Goal: Contribute content: Add original content to the website for others to see

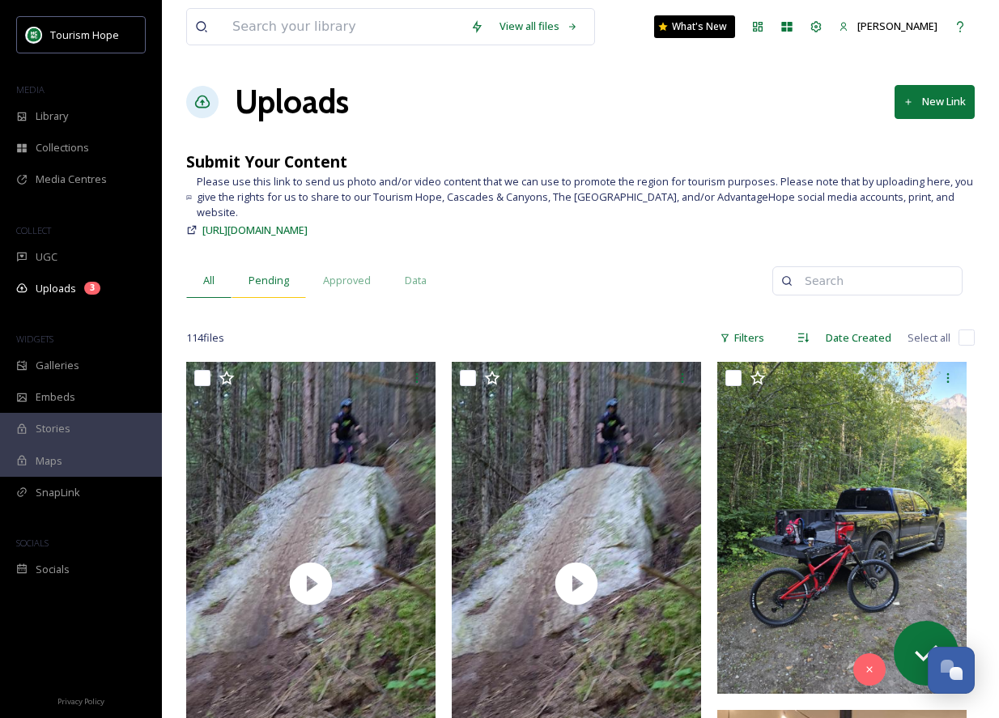
click at [263, 273] on span "Pending" at bounding box center [269, 280] width 40 height 15
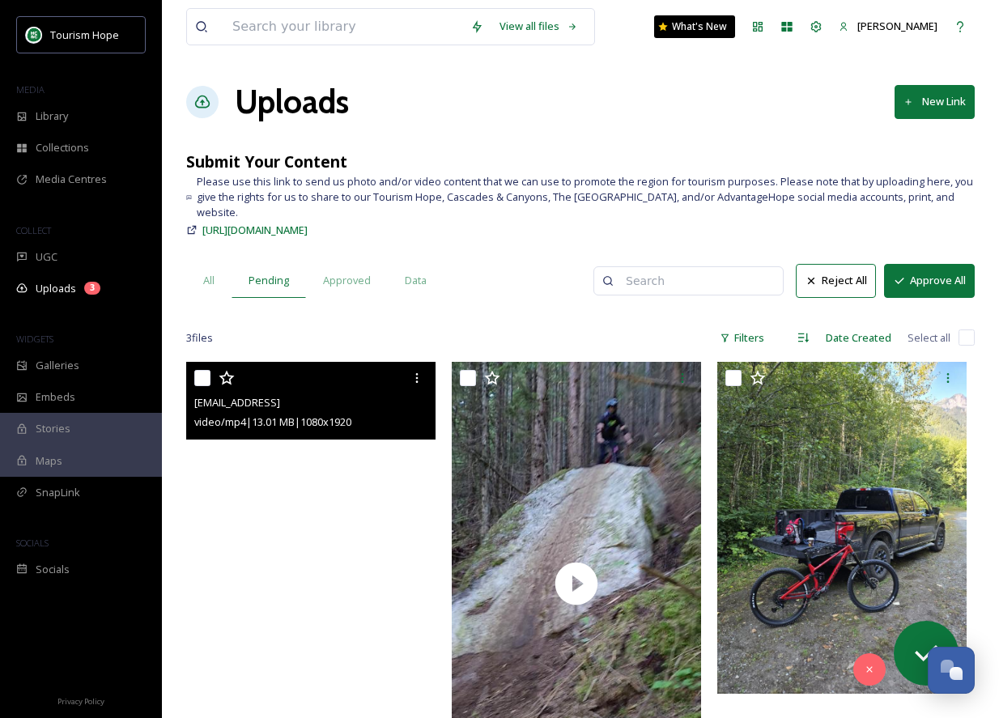
click at [317, 452] on video "ext_1754932566.165026_salesmanandrew@gmail.com-inbound178889107472881244.mp4" at bounding box center [310, 584] width 249 height 444
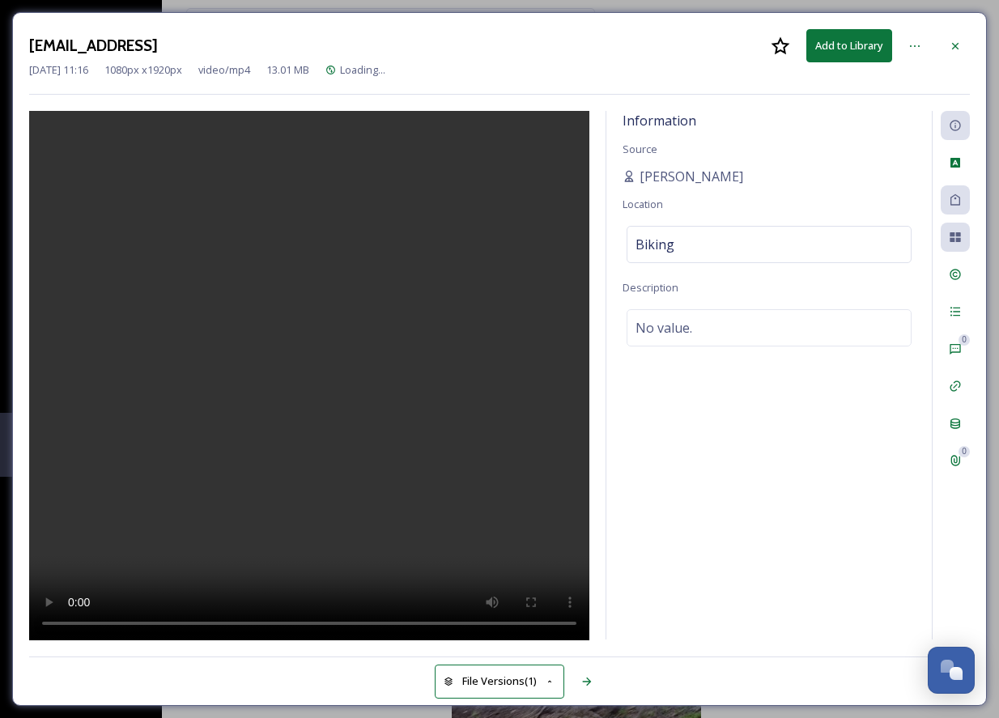
click at [369, 331] on video at bounding box center [309, 376] width 560 height 530
click at [915, 45] on icon at bounding box center [915, 46] width 10 height 2
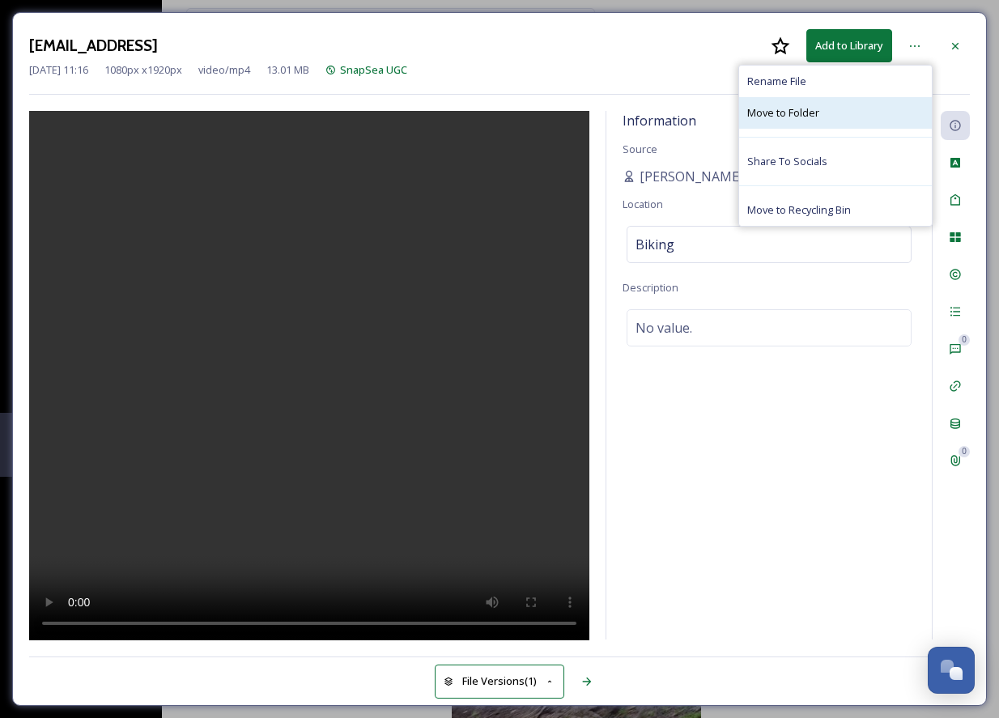
click at [871, 109] on div "Move to Folder" at bounding box center [835, 113] width 193 height 32
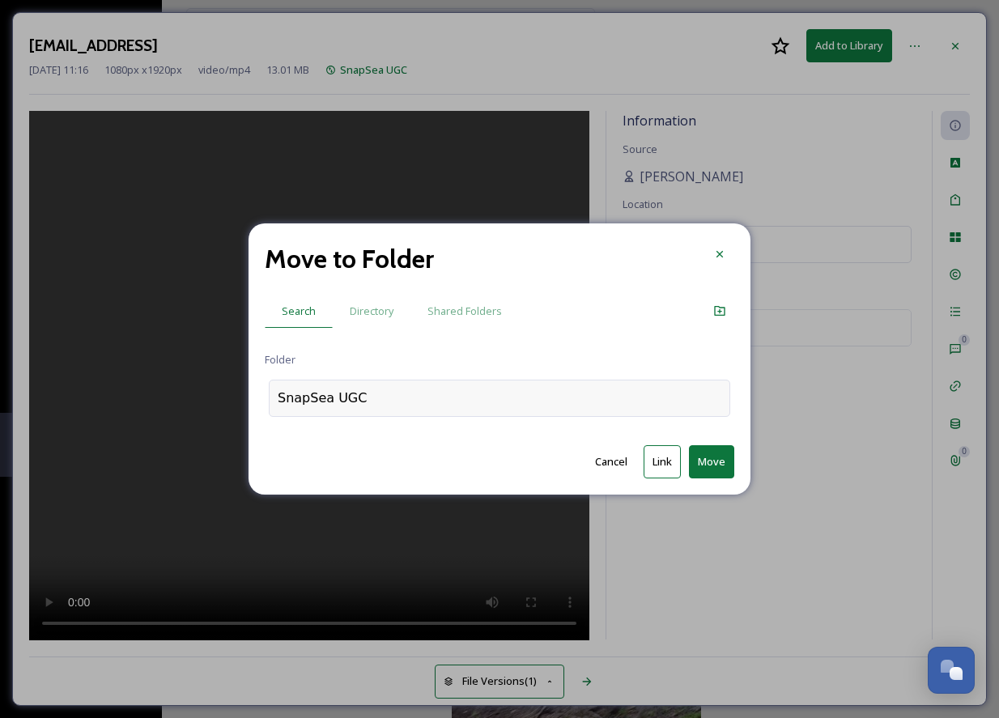
click at [396, 397] on div "SnapSea UGC" at bounding box center [500, 398] width 462 height 37
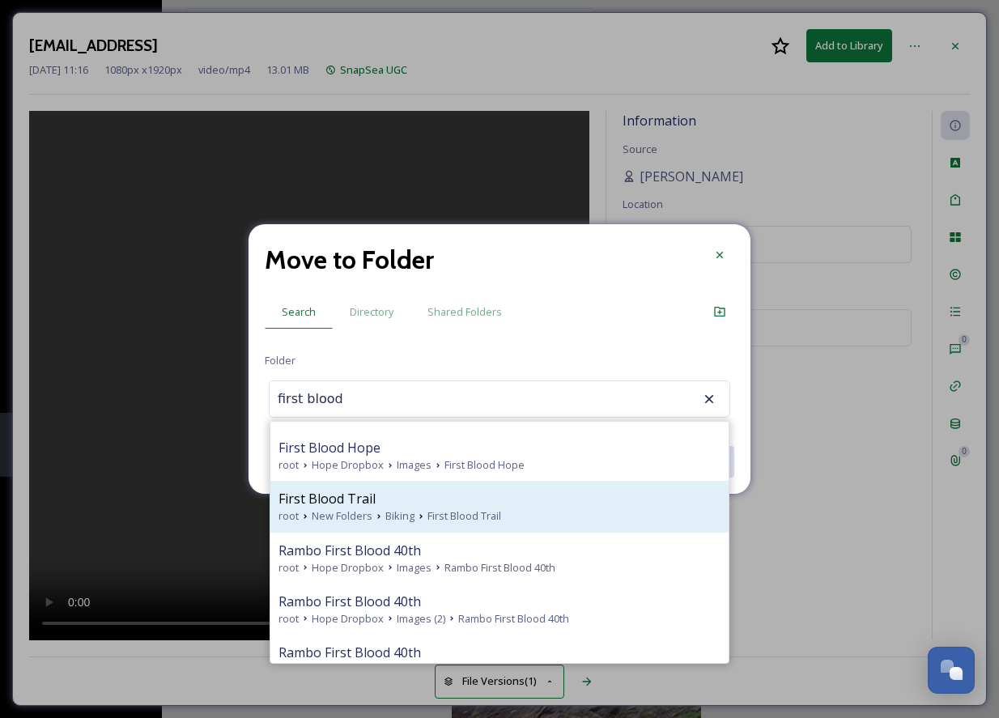
scroll to position [557, 0]
click at [415, 500] on div "First Blood Trail" at bounding box center [500, 496] width 442 height 19
type input "First Blood Trail"
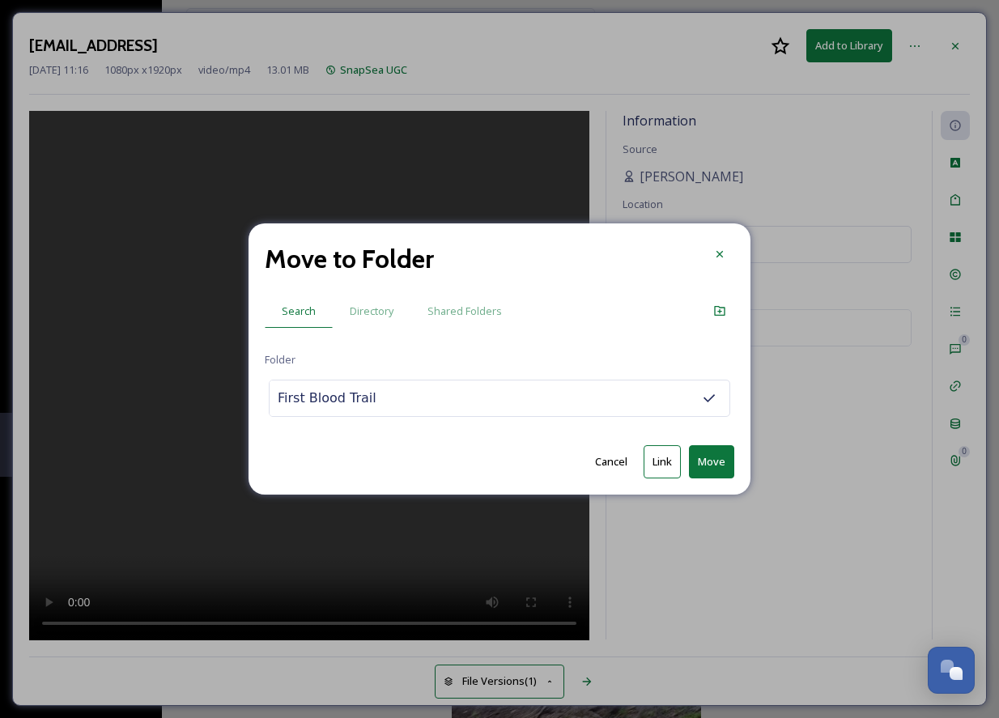
click at [710, 464] on button "Move" at bounding box center [711, 461] width 45 height 33
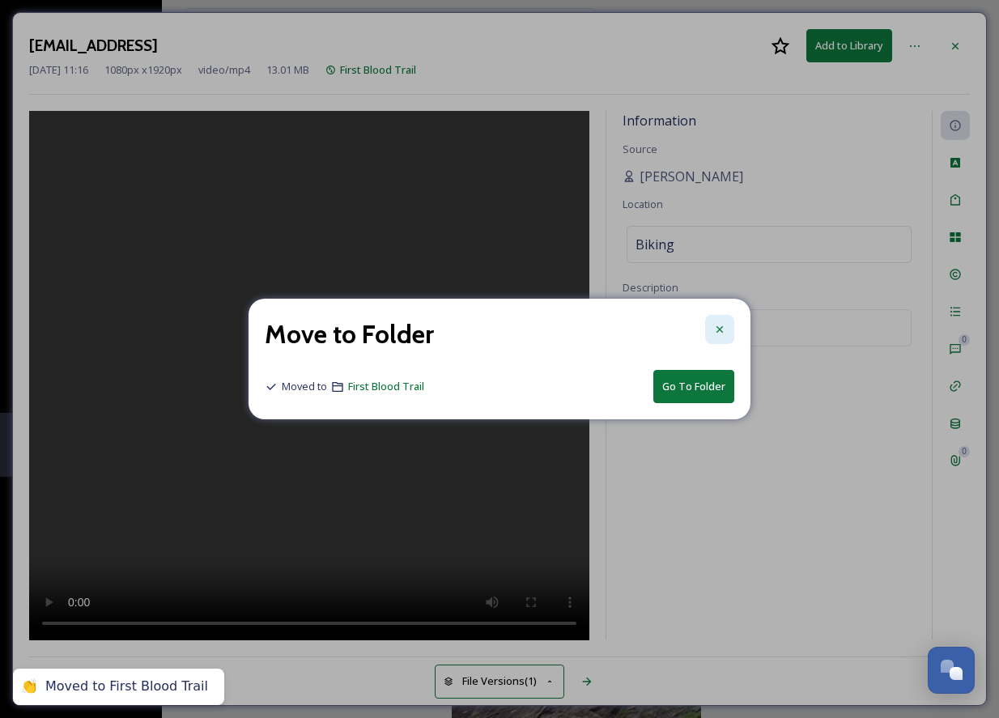
click at [723, 329] on icon at bounding box center [719, 329] width 13 height 13
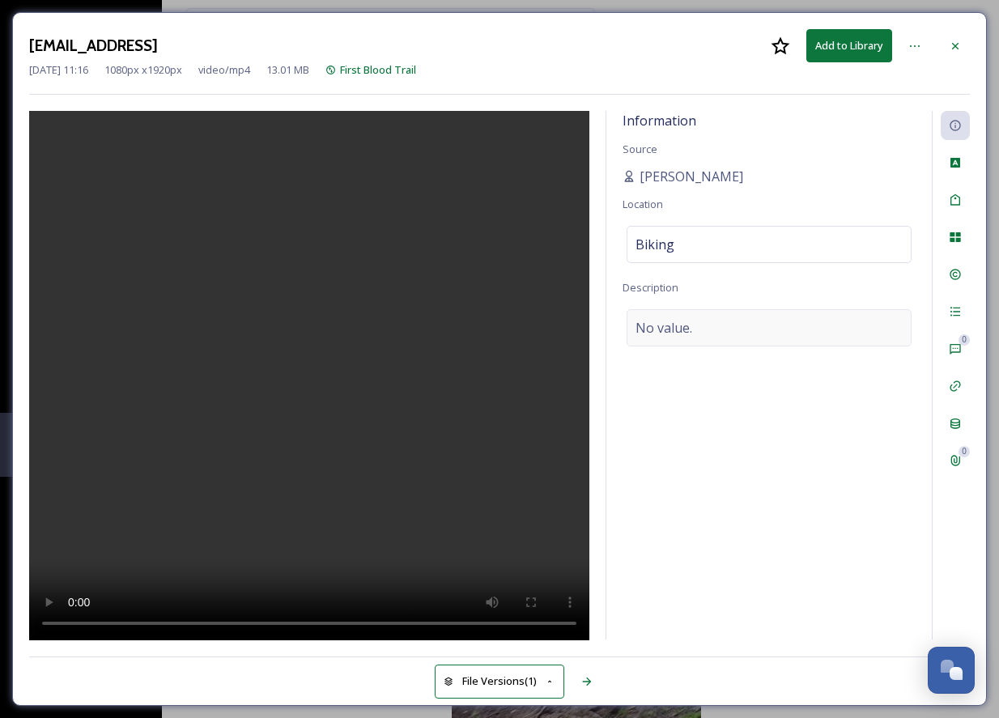
click at [710, 332] on div "No value." at bounding box center [769, 327] width 285 height 37
click at [676, 325] on textarea at bounding box center [769, 376] width 293 height 134
click at [681, 177] on span "Andrew De Vuyst" at bounding box center [692, 176] width 104 height 19
drag, startPoint x: 639, startPoint y: 175, endPoint x: 764, endPoint y: 175, distance: 124.7
click at [764, 175] on div "Andrew De Vuyst" at bounding box center [769, 176] width 293 height 19
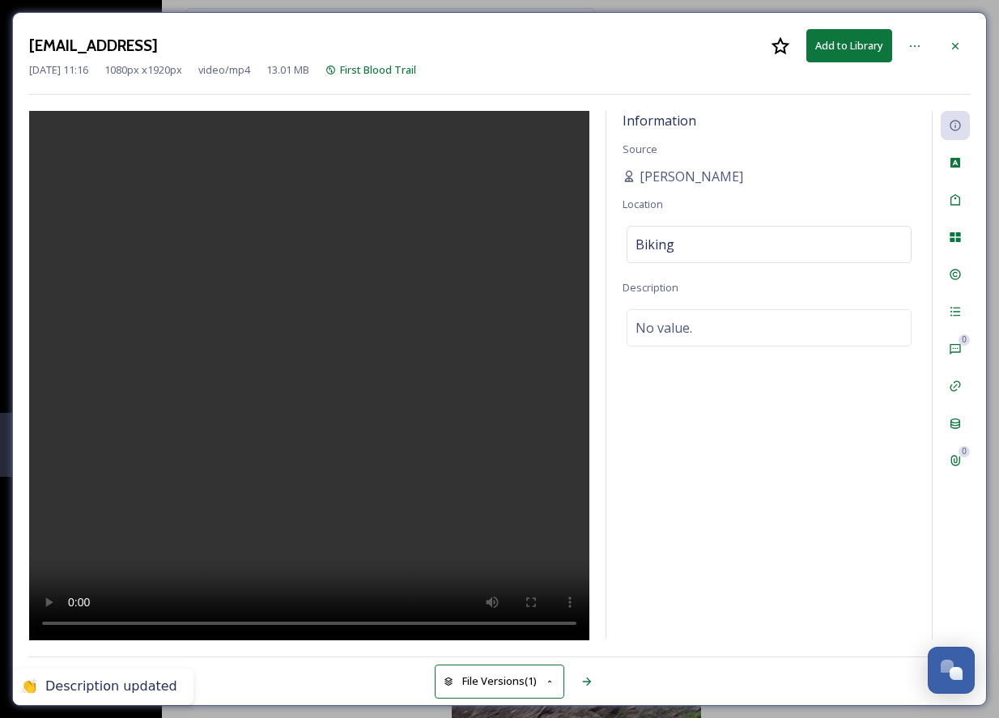
copy span "Andrew De Vuyst"
click at [708, 319] on div "No value." at bounding box center [769, 327] width 285 height 37
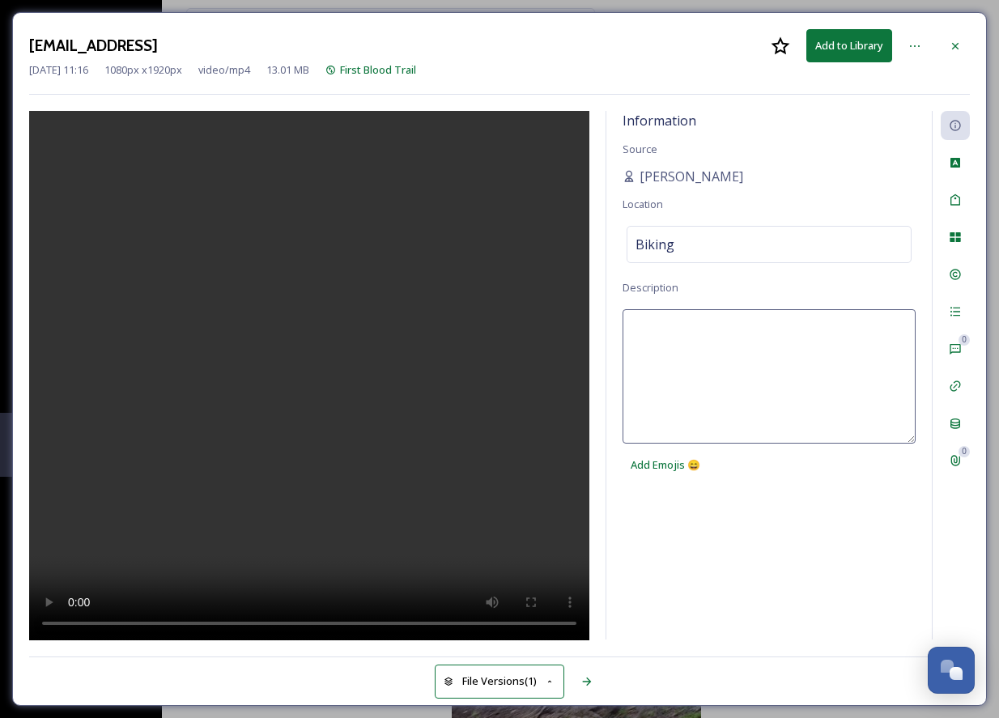
click at [683, 326] on textarea at bounding box center [769, 376] width 293 height 134
paste textarea "Andrew De Vuyst"
click at [630, 322] on textarea "Andrew De Vuyst" at bounding box center [769, 376] width 293 height 134
click at [892, 323] on textarea "Winner of the Norco bike, Andrew De Vuyst" at bounding box center [769, 376] width 293 height 134
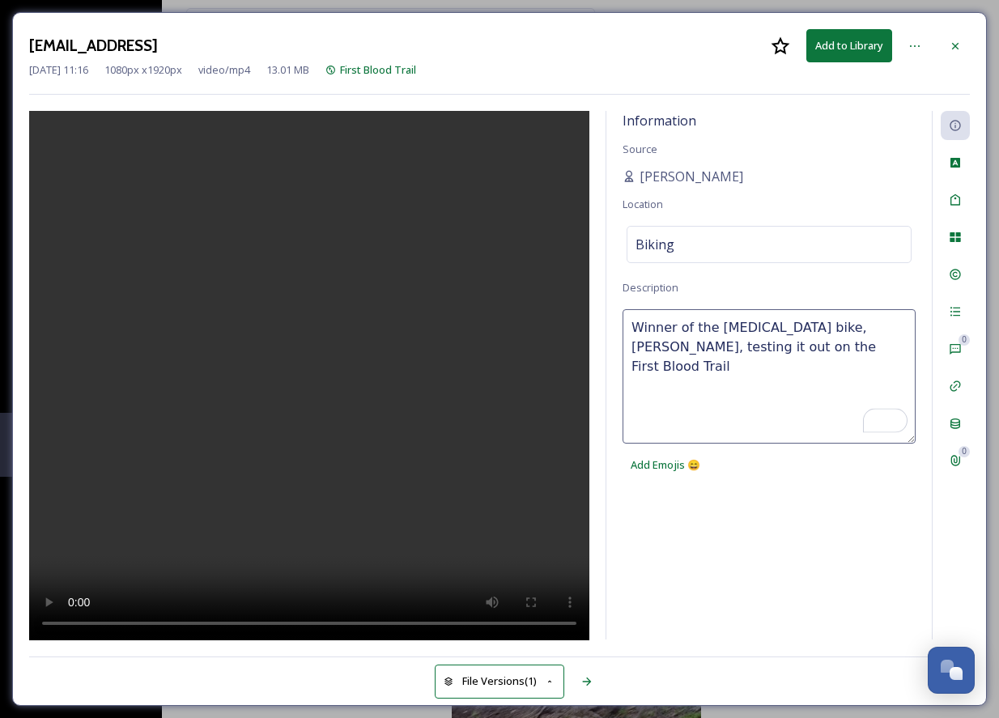
click at [708, 343] on textarea "Winner of the Norco bike, Andrew De Vuyst, testing it out on the First Blood Tr…" at bounding box center [769, 376] width 293 height 134
click at [707, 370] on textarea "Winner of the Norco bike, Andrew De Vuyst, testing it out for the first time on…" at bounding box center [769, 376] width 293 height 134
type textarea "Winner of the Norco bike, Andrew De Vuyst, testing it out for the first time on…"
click at [726, 365] on textarea "Winner of the Norco bike, Andrew De Vuyst, testing it out for the first time on…" at bounding box center [769, 376] width 293 height 134
click at [829, 367] on textarea "Winner of the Norco bike, Andrew De Vuyst, testing it out for the first time on…" at bounding box center [769, 376] width 293 height 134
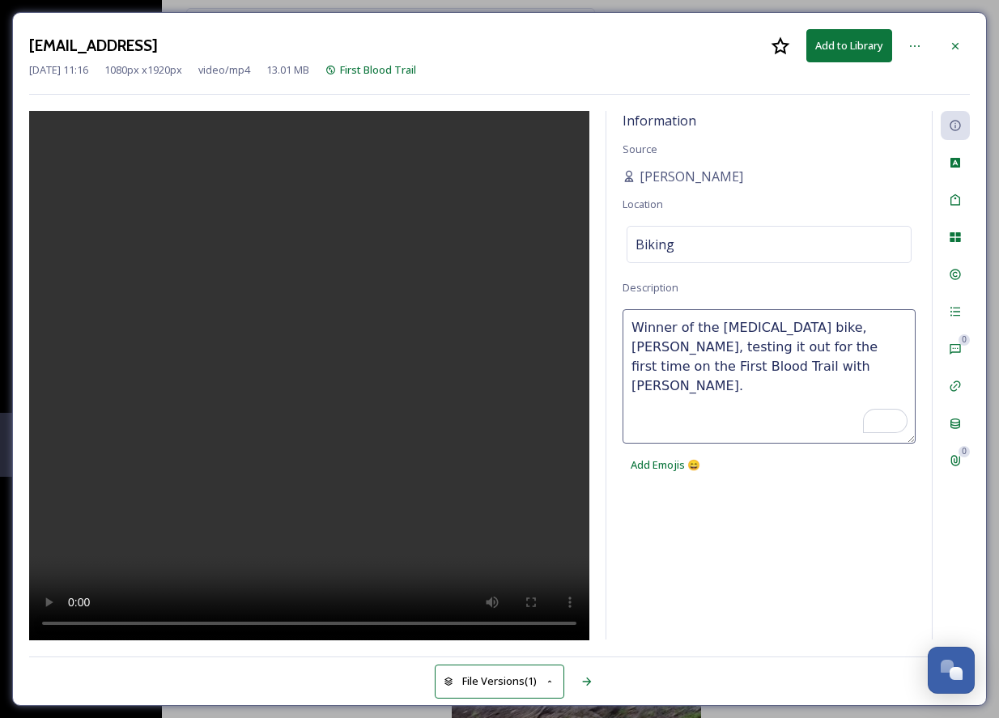
click at [864, 527] on div "Information Source Andrew De Vuyst Location Biking Description Winner of the No…" at bounding box center [770, 375] width 326 height 529
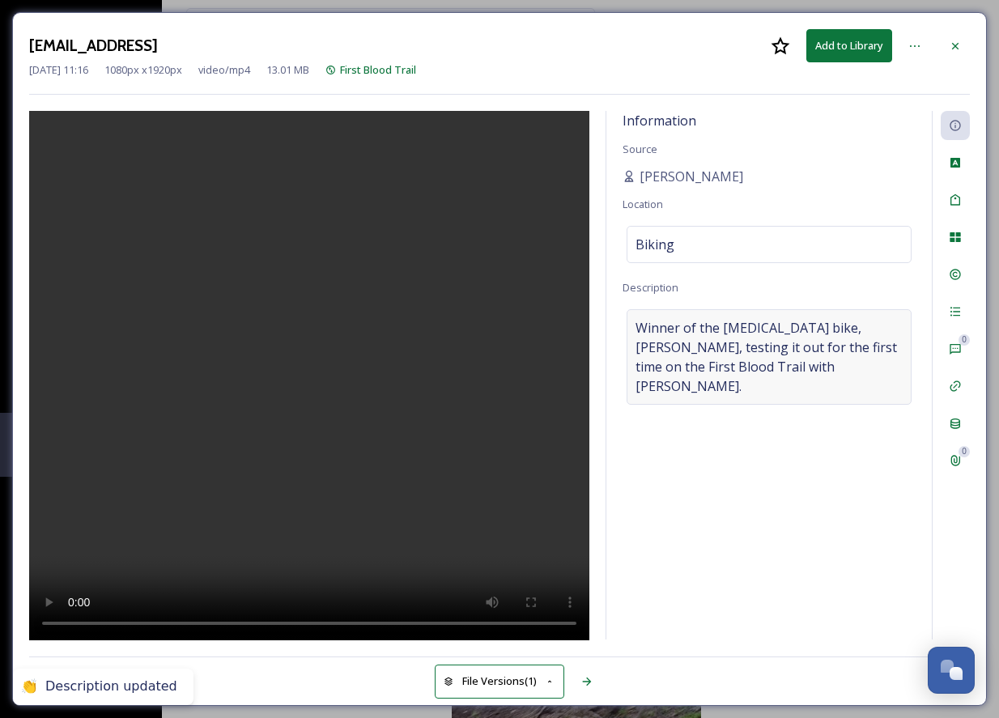
click at [743, 343] on span "Winner of the Norco bike, Andrew De Vuyst, testing it out for the first time on…" at bounding box center [769, 357] width 267 height 78
click at [743, 343] on textarea "Winner of the Norco bike, Andrew De Vuyst, testing it out for the first time on…" at bounding box center [769, 376] width 293 height 134
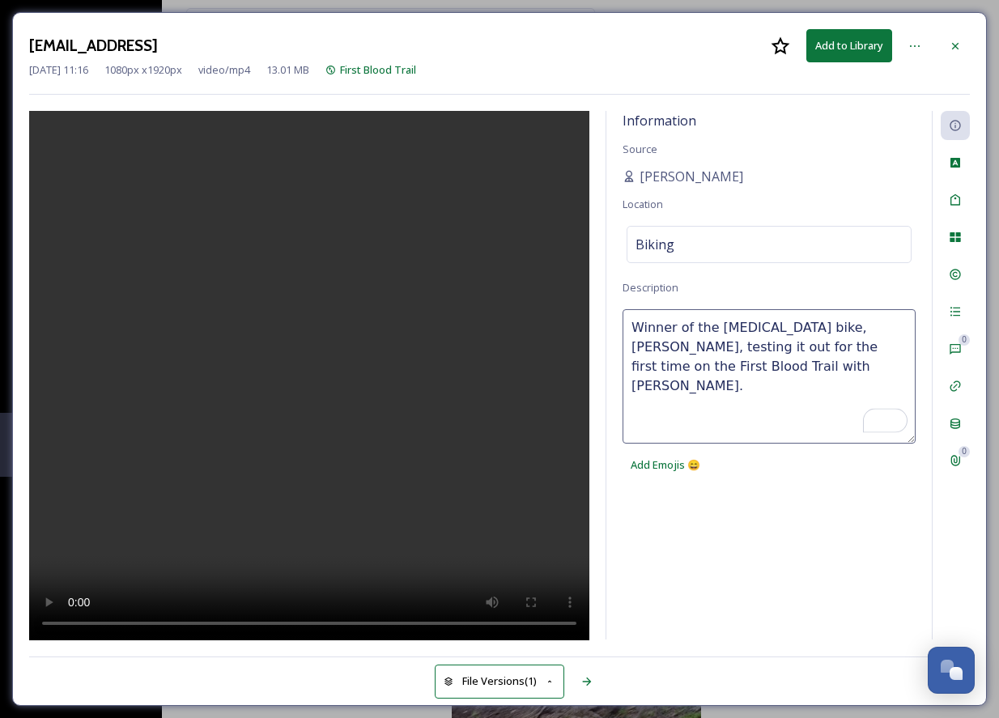
click at [783, 504] on div "Information Source Andrew De Vuyst Location Biking Description Winner of the No…" at bounding box center [770, 375] width 326 height 529
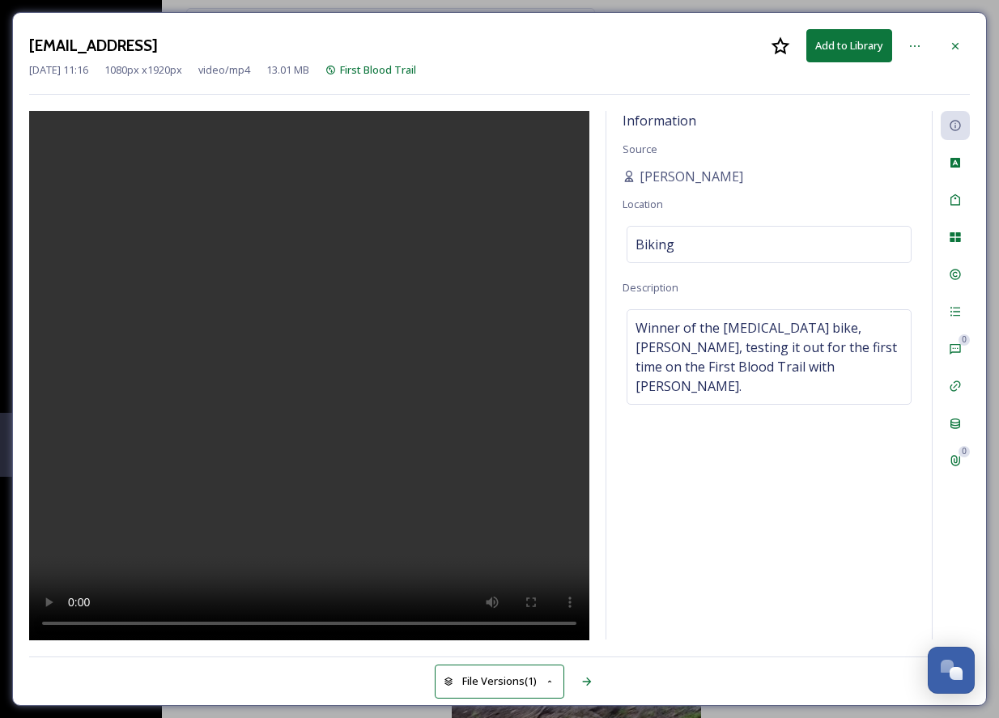
click at [845, 38] on button "Add to Library" at bounding box center [850, 45] width 86 height 33
click at [843, 53] on button "Download" at bounding box center [850, 45] width 86 height 33
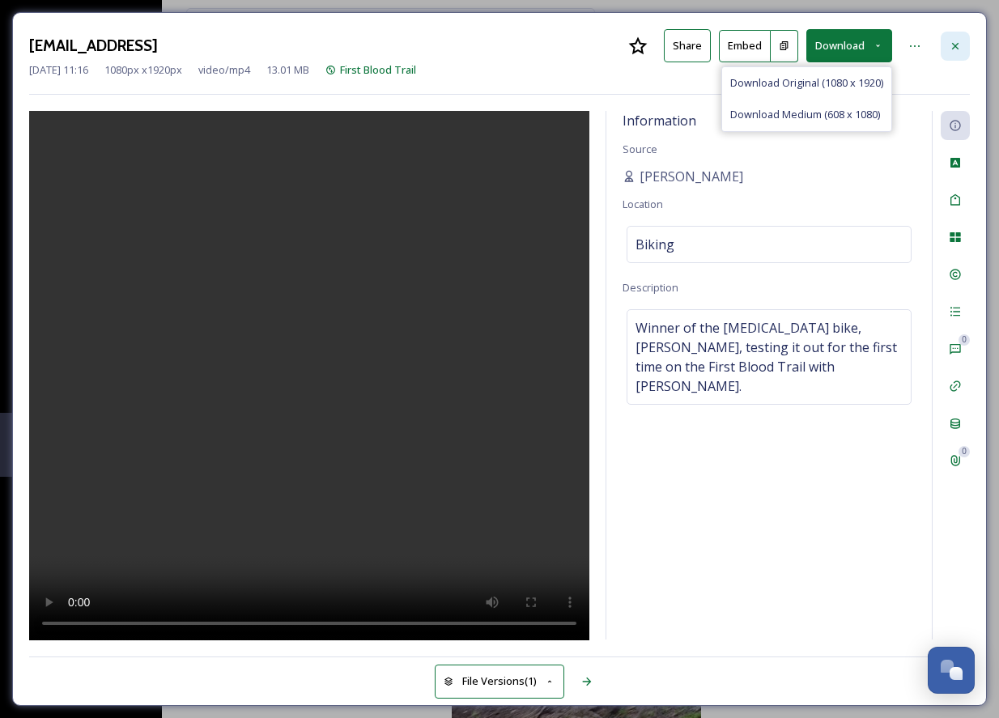
click at [960, 54] on div at bounding box center [955, 46] width 29 height 29
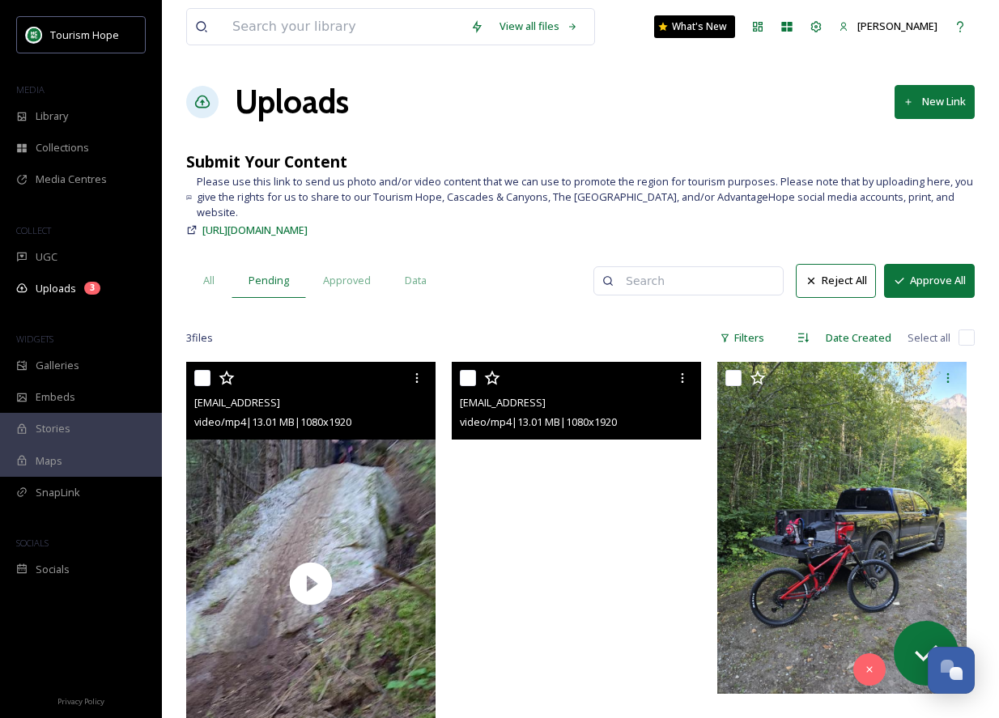
click at [615, 481] on video "ext_1754932482.421851_salesmanandrew@gmail.com-inbound7300078799028220838.mp4" at bounding box center [576, 584] width 249 height 444
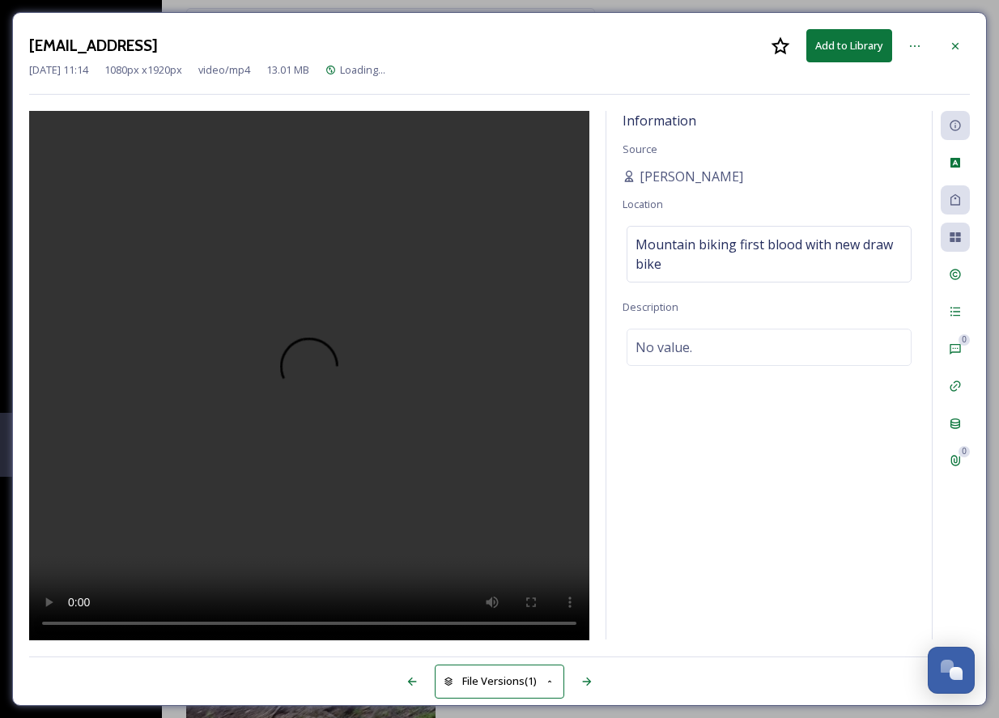
click at [268, 394] on video at bounding box center [309, 376] width 560 height 530
click at [956, 45] on icon at bounding box center [955, 45] width 6 height 6
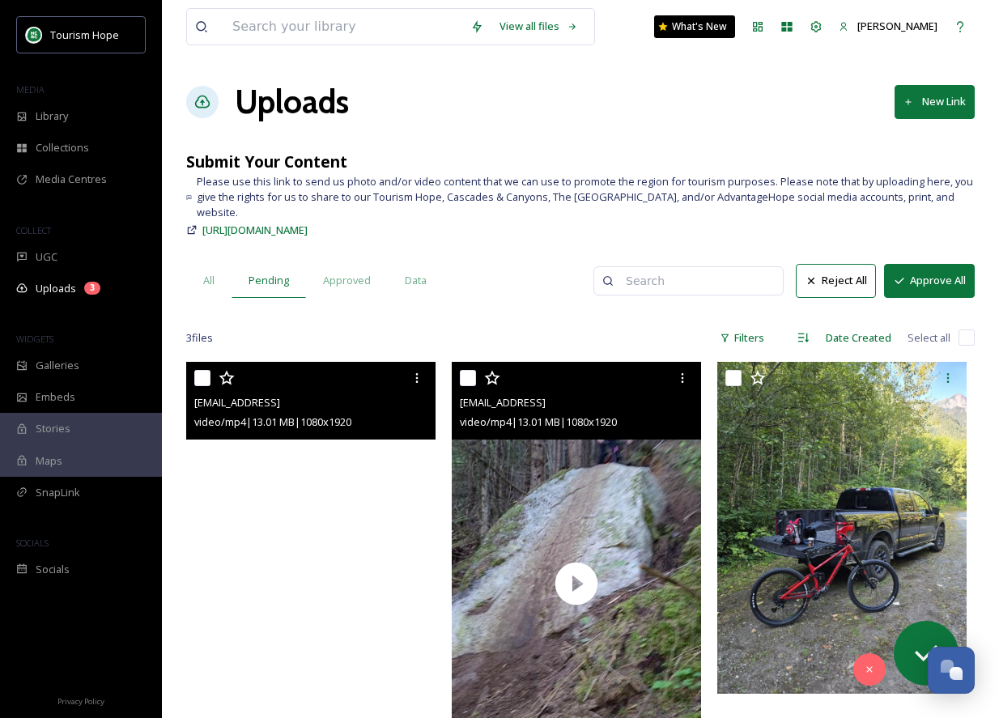
scroll to position [99, 0]
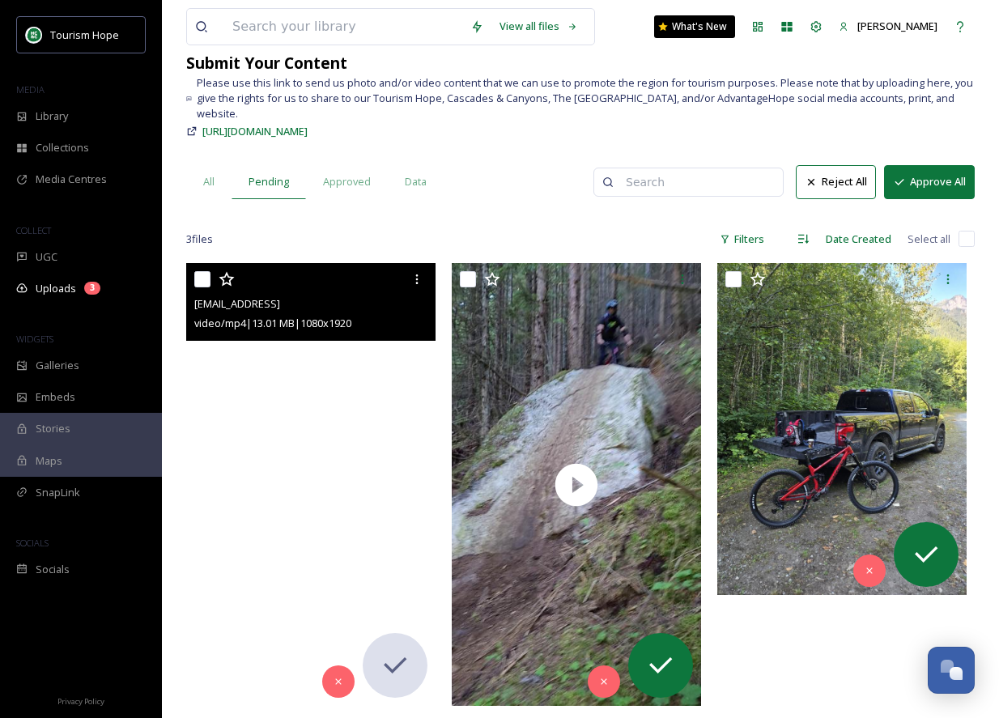
click at [347, 458] on video "ext_1754932566.165026_salesmanandrew@gmail.com-inbound178889107472881244.mp4" at bounding box center [310, 485] width 249 height 444
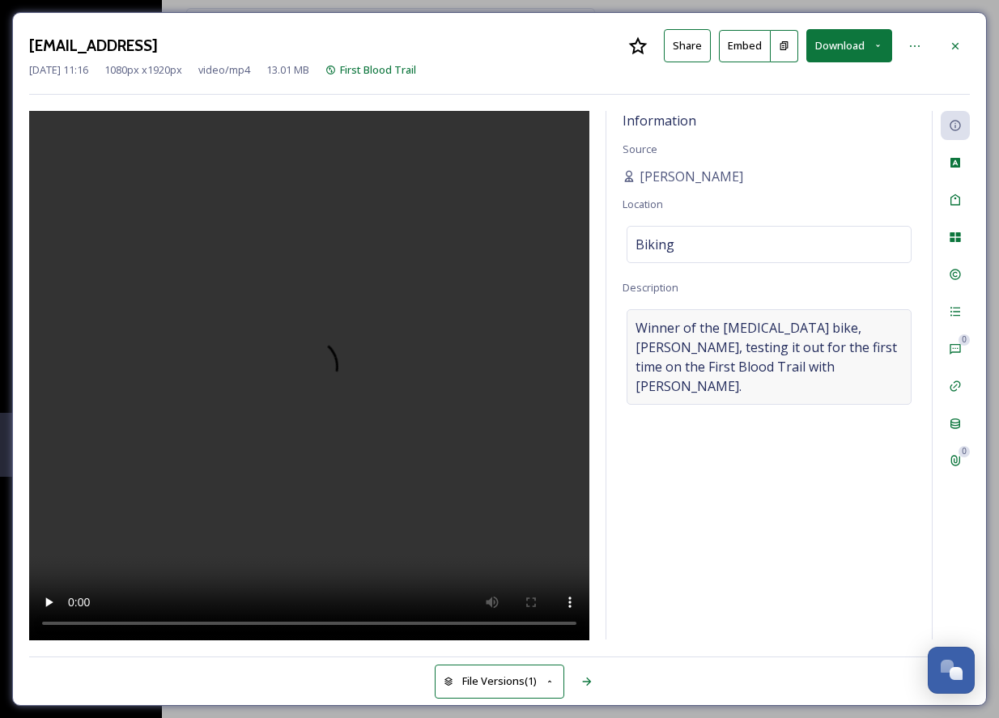
click at [728, 339] on span "Winner of the Norco bike, Andrew De Vuyst, testing it out for the first time on…" at bounding box center [769, 357] width 267 height 78
click at [730, 341] on textarea "Winner of the Norco bike, Andrew De Vuyst, testing it out for the first time on…" at bounding box center [769, 376] width 293 height 134
click at [960, 40] on icon at bounding box center [955, 46] width 13 height 13
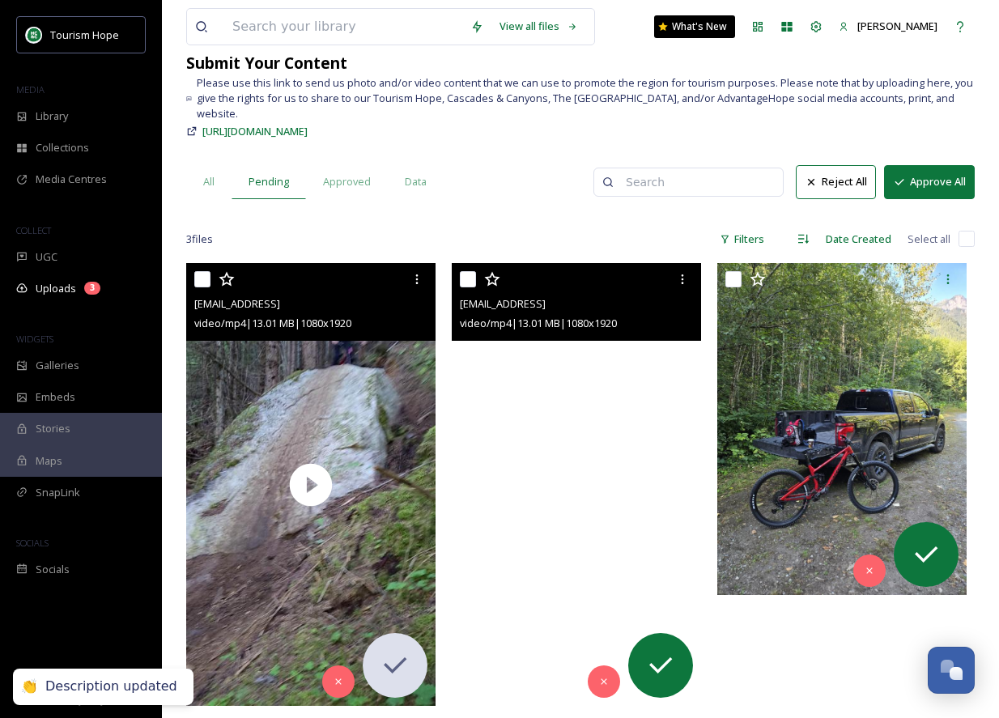
click at [521, 412] on video "ext_1754932482.421851_salesmanandrew@gmail.com-inbound7300078799028220838.mp4" at bounding box center [576, 485] width 249 height 444
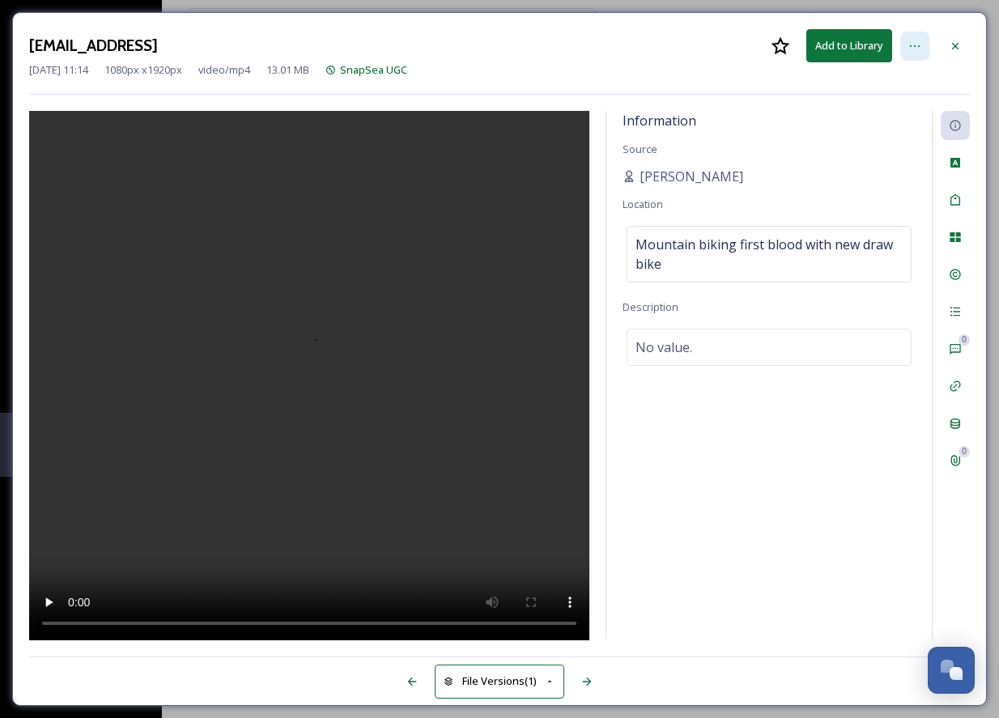
click at [907, 49] on div at bounding box center [914, 46] width 29 height 29
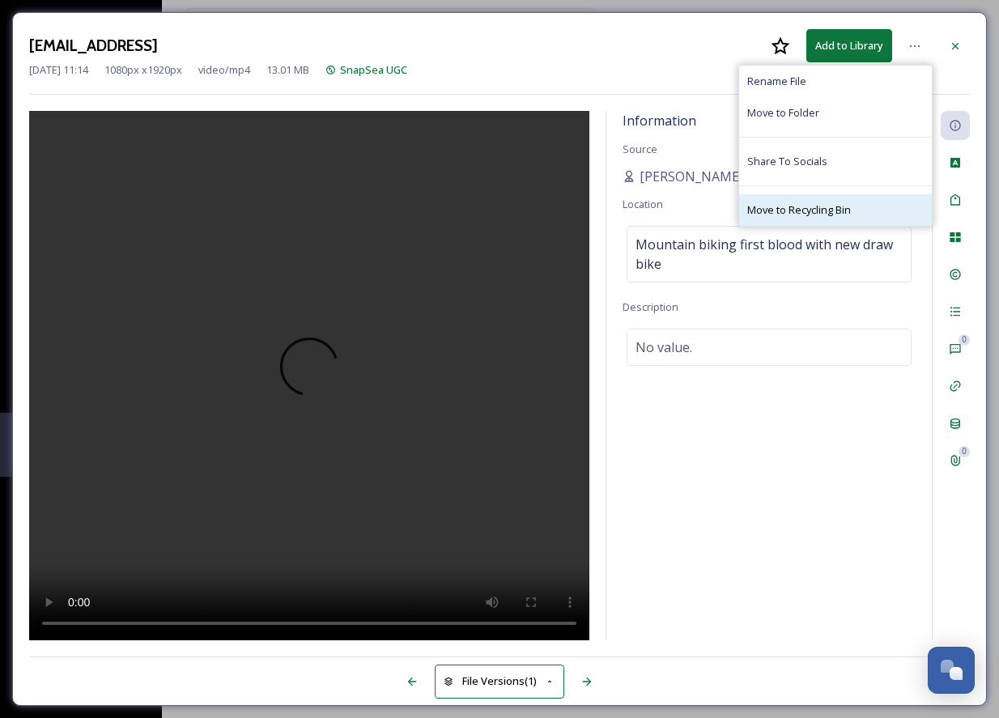
click at [845, 206] on span "Move to Recycling Bin" at bounding box center [799, 209] width 104 height 15
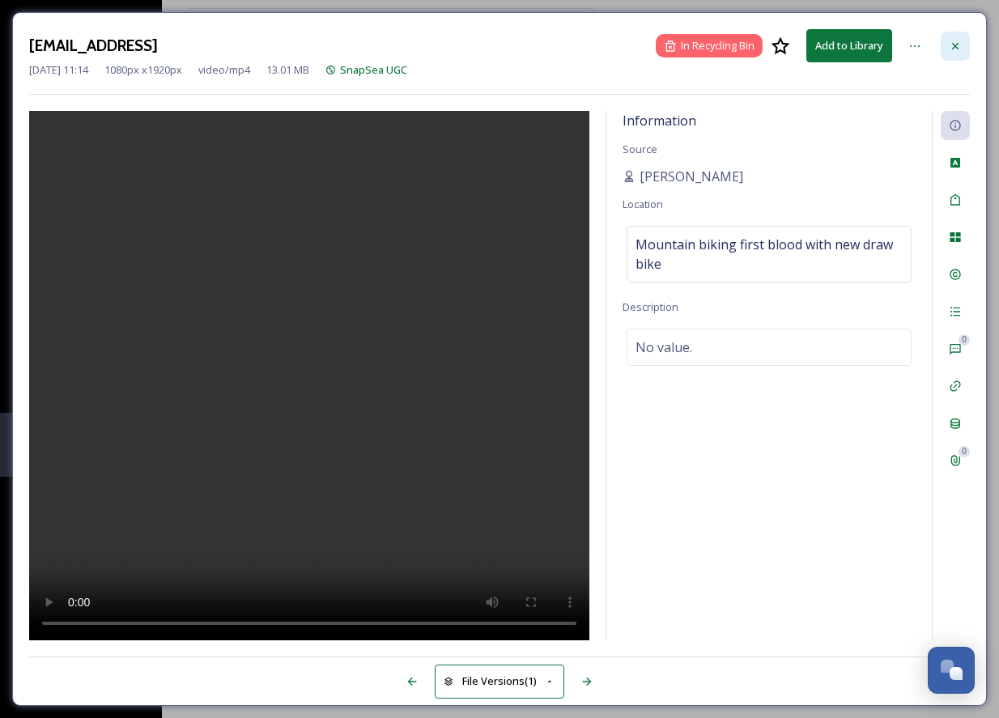
click at [947, 57] on div at bounding box center [955, 46] width 29 height 29
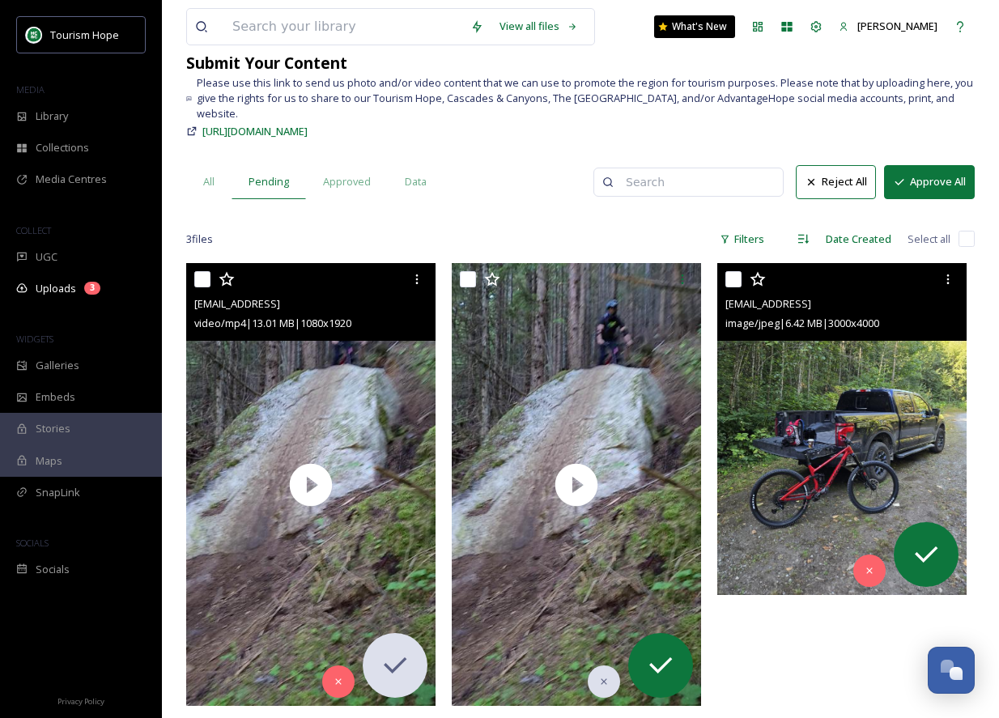
click at [773, 402] on img at bounding box center [841, 429] width 249 height 333
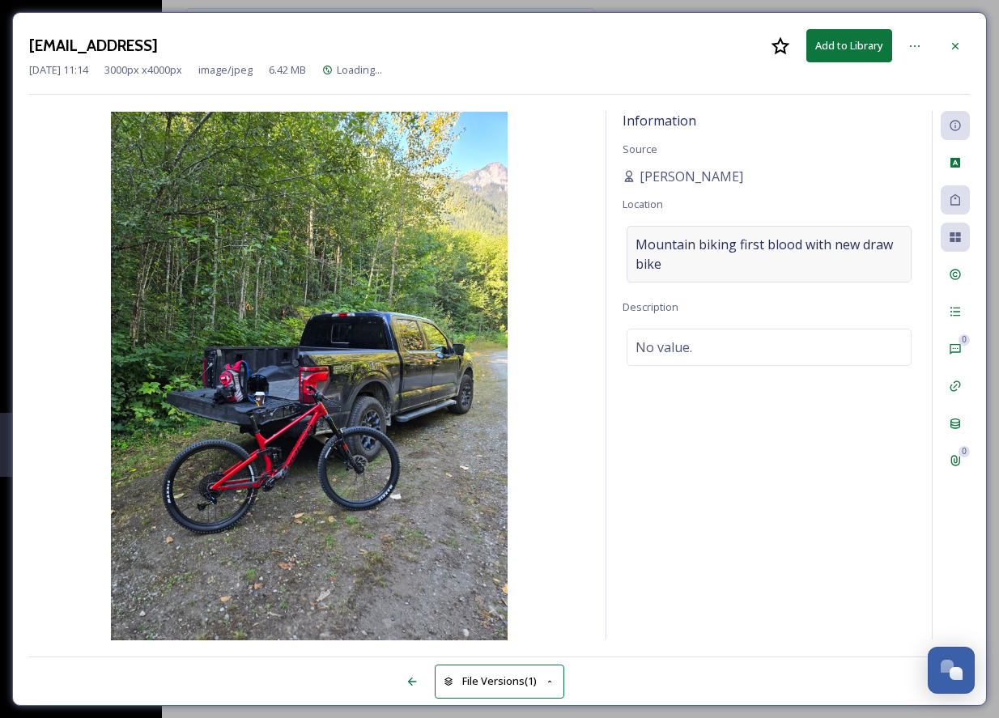
click at [710, 256] on span "Mountain biking first blood with new draw bike" at bounding box center [769, 254] width 267 height 39
click at [842, 250] on input "Mountain biking first blood with new draw bike" at bounding box center [769, 245] width 283 height 36
click at [635, 245] on input "Mountain biking first blood with new draw bike" at bounding box center [769, 245] width 283 height 36
paste input "Winner of the Norco bike, Andrew De Vuyst, testing it out for the first time on…"
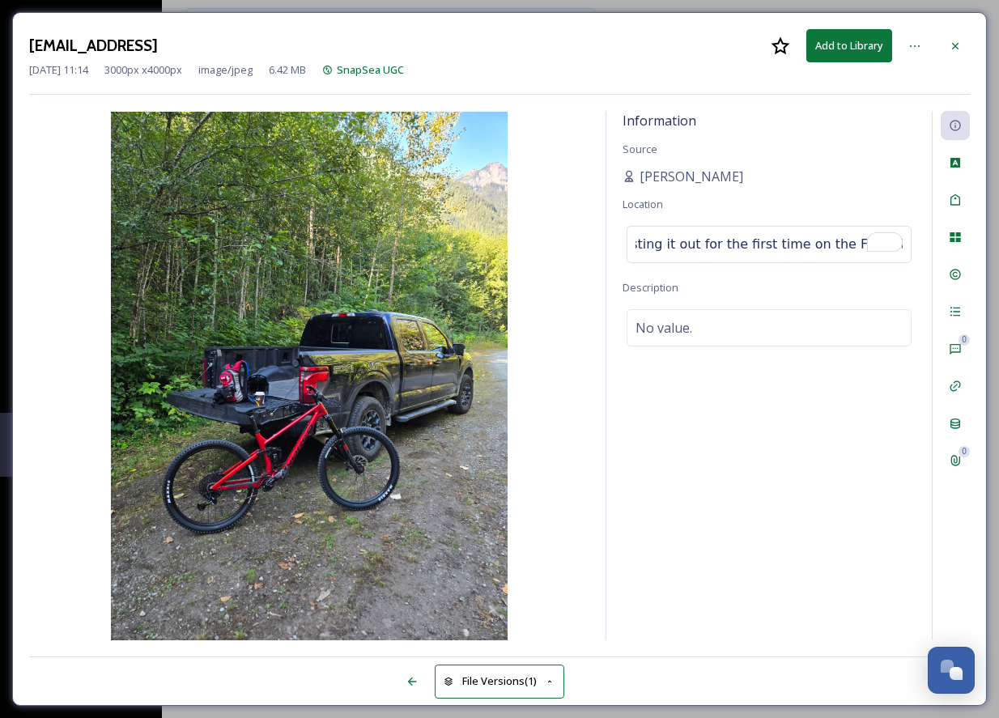
scroll to position [0, 684]
click at [677, 241] on input "Mountain biking first blood with new draw bike. Winner of the Norco bike, Andre…" at bounding box center [769, 245] width 283 height 36
click at [704, 236] on input "Mountain biking first blood with new draw bike. Winner of the Norco bike, Andre…" at bounding box center [769, 245] width 283 height 36
type input "Mountain biking first blood with new draw bike."
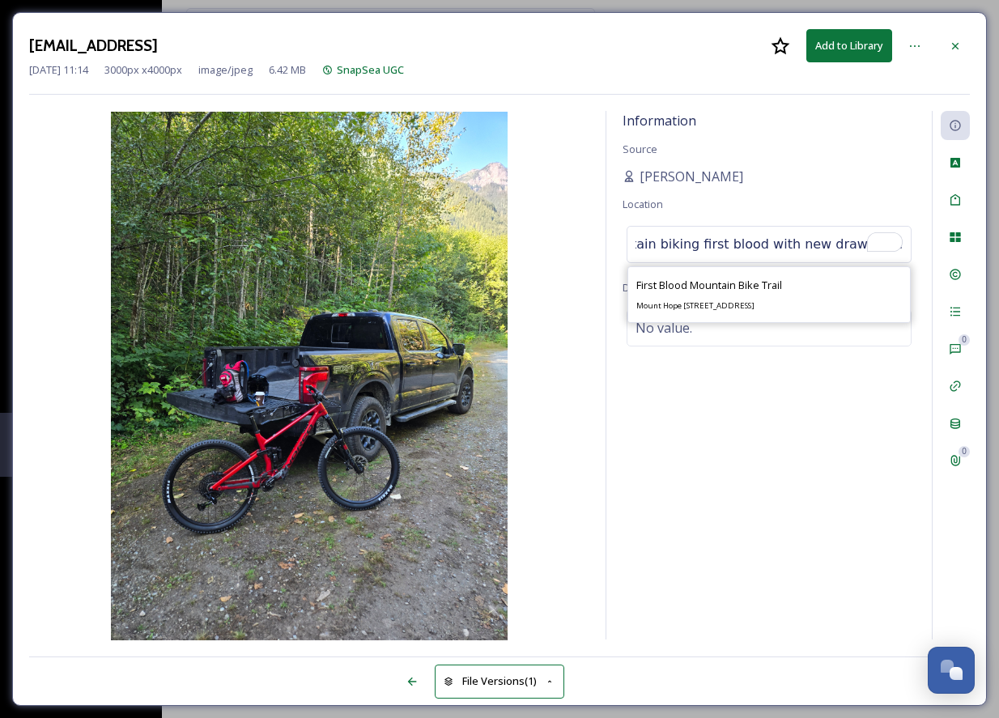
scroll to position [0, 11]
click at [751, 202] on div "Information Source Andrew De Vuyst Location Mountain biking first blood with ne…" at bounding box center [770, 375] width 326 height 529
click at [727, 342] on div "No value." at bounding box center [769, 347] width 285 height 37
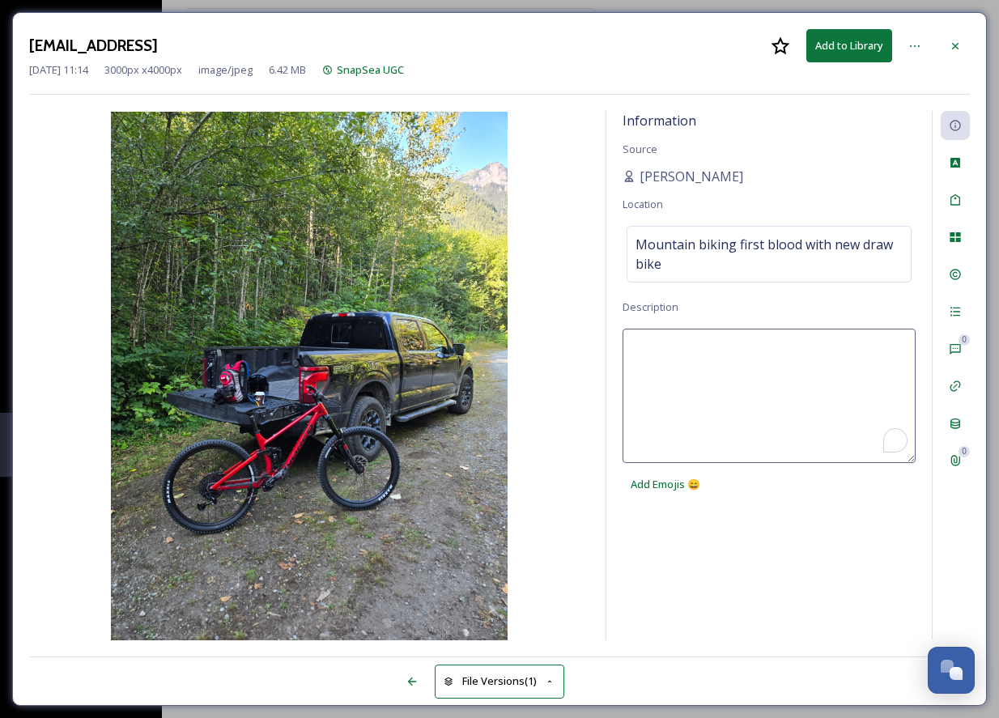
click at [695, 350] on textarea "To enrich screen reader interactions, please activate Accessibility in Grammarl…" at bounding box center [769, 396] width 293 height 134
paste textarea "Winner of the Norco bike, Andrew De Vuyst, testing it out for the first time on…"
type textarea "Winner of the Norco bike, Andrew De Vuyst, testing it out for the first time on…"
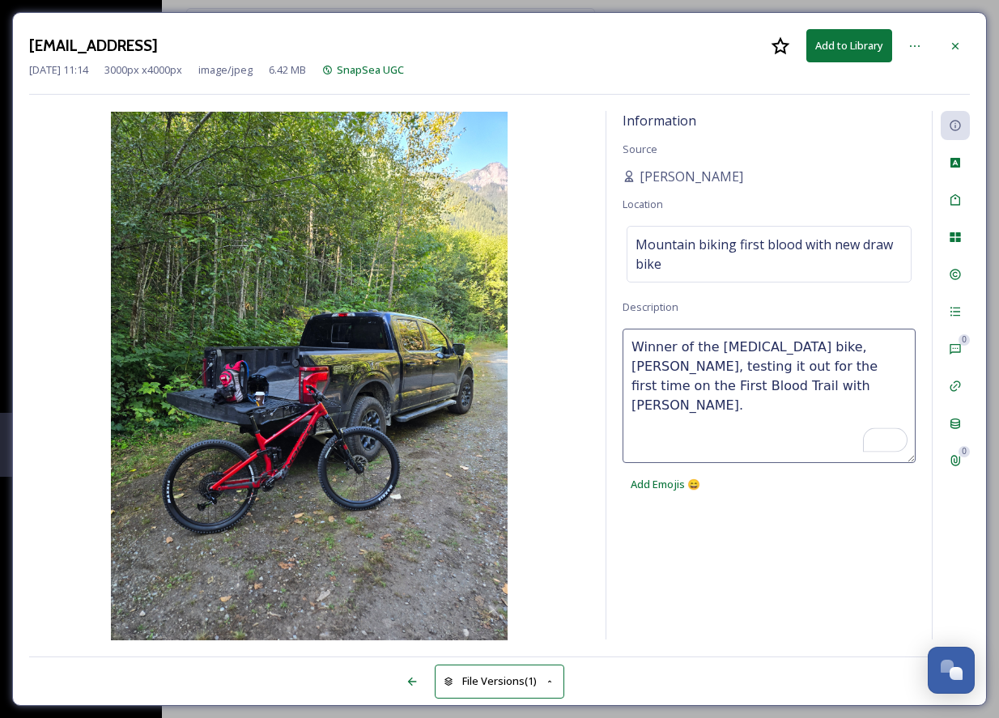
drag, startPoint x: 695, startPoint y: 350, endPoint x: 797, endPoint y: 372, distance: 104.3
click at [797, 372] on textarea "Winner of the Norco bike, Andrew De Vuyst, testing it out for the first time on…" at bounding box center [769, 396] width 293 height 134
click at [836, 386] on textarea "Winner of the Norco bike, Andrew De Vuyst, testing it out for the first time on…" at bounding box center [769, 396] width 293 height 134
click at [794, 594] on div "Information Source Andrew De Vuyst Location Mountain biking first blood with ne…" at bounding box center [770, 375] width 326 height 529
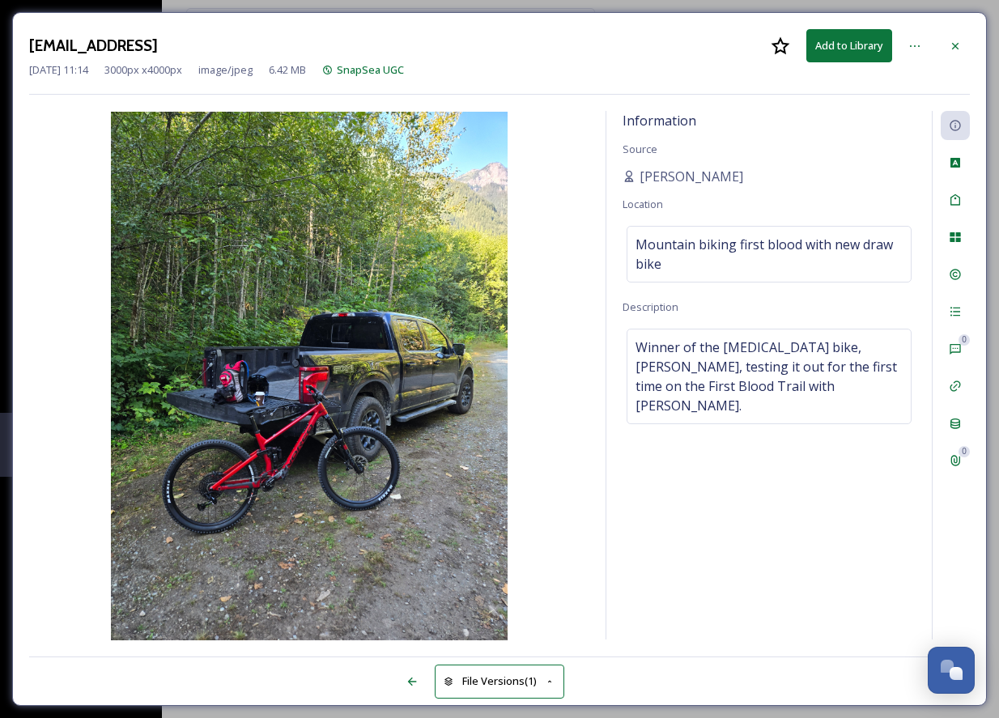
click at [866, 47] on button "Add to Library" at bounding box center [850, 45] width 86 height 33
click at [914, 44] on icon at bounding box center [915, 46] width 13 height 13
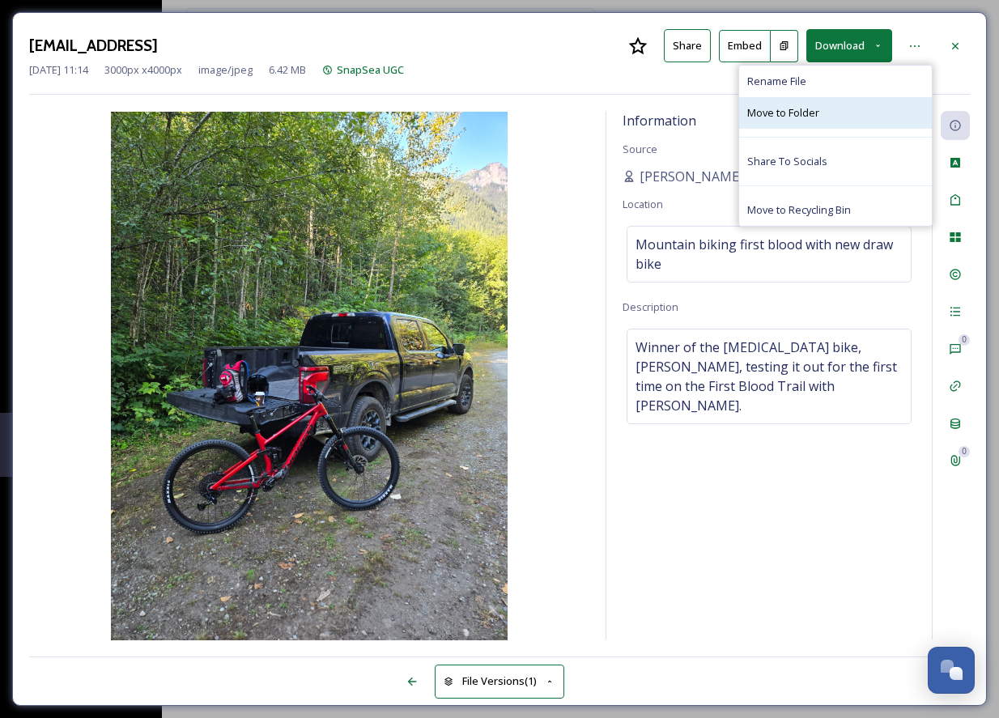
click at [836, 119] on div "Move to Folder" at bounding box center [835, 113] width 193 height 32
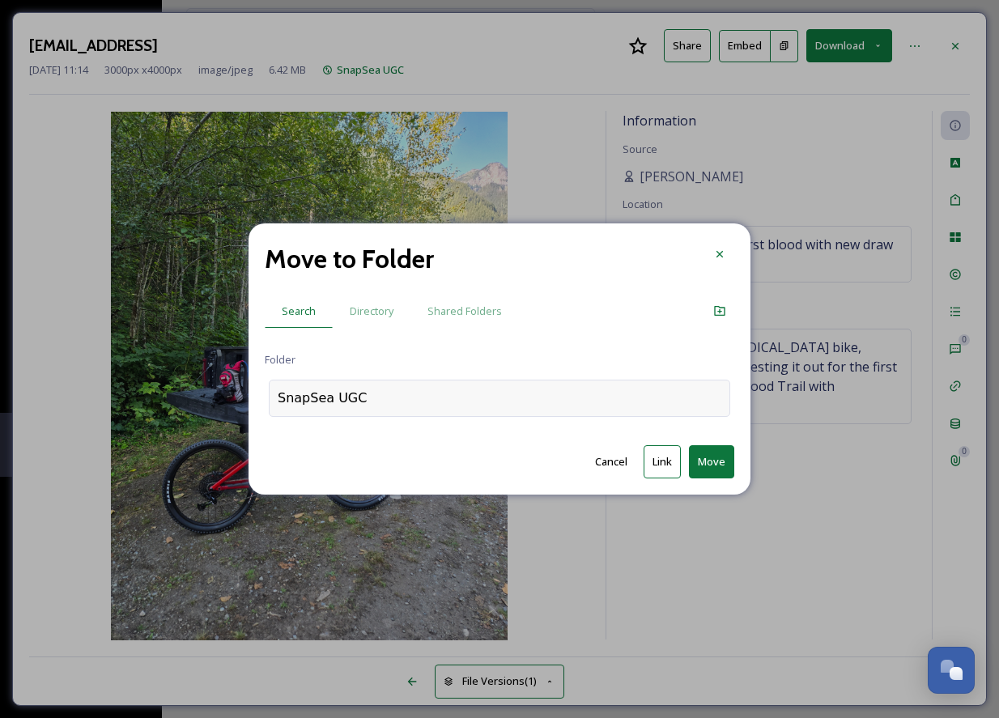
click at [398, 398] on div "SnapSea UGC" at bounding box center [500, 398] width 462 height 37
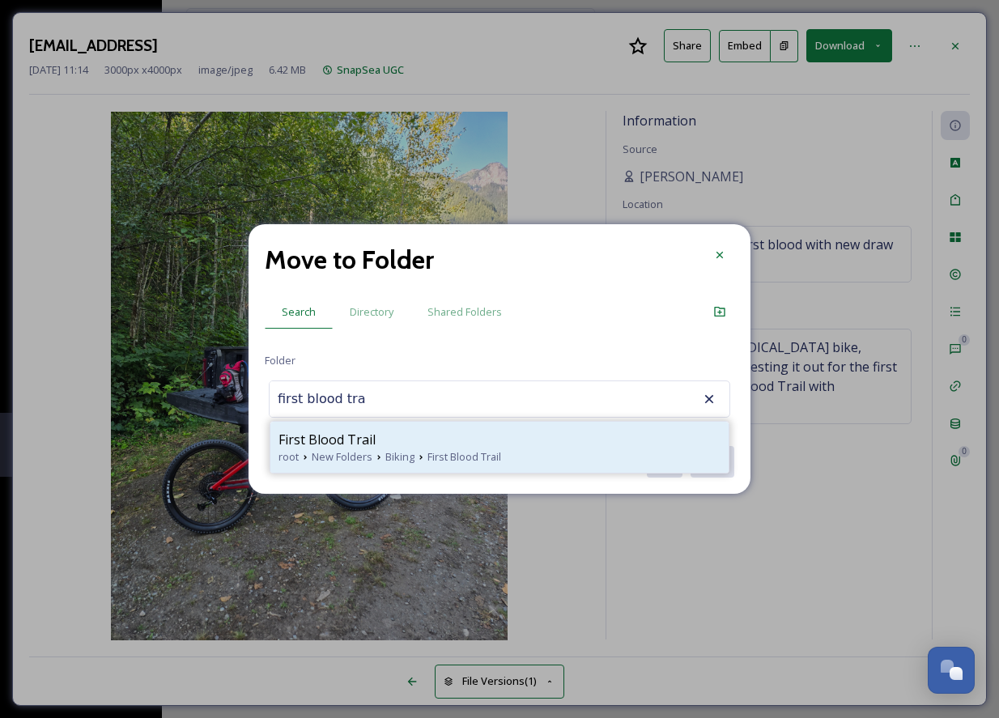
click at [383, 445] on div "First Blood Trail" at bounding box center [500, 439] width 442 height 19
type input "First Blood Trail"
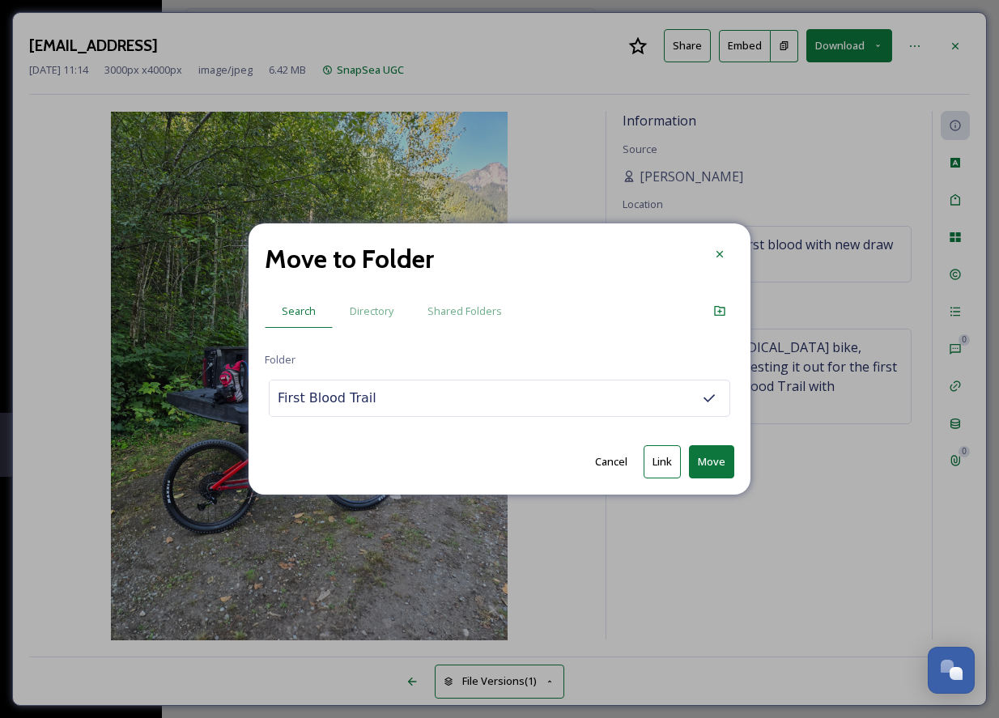
click at [698, 458] on button "Move" at bounding box center [711, 461] width 45 height 33
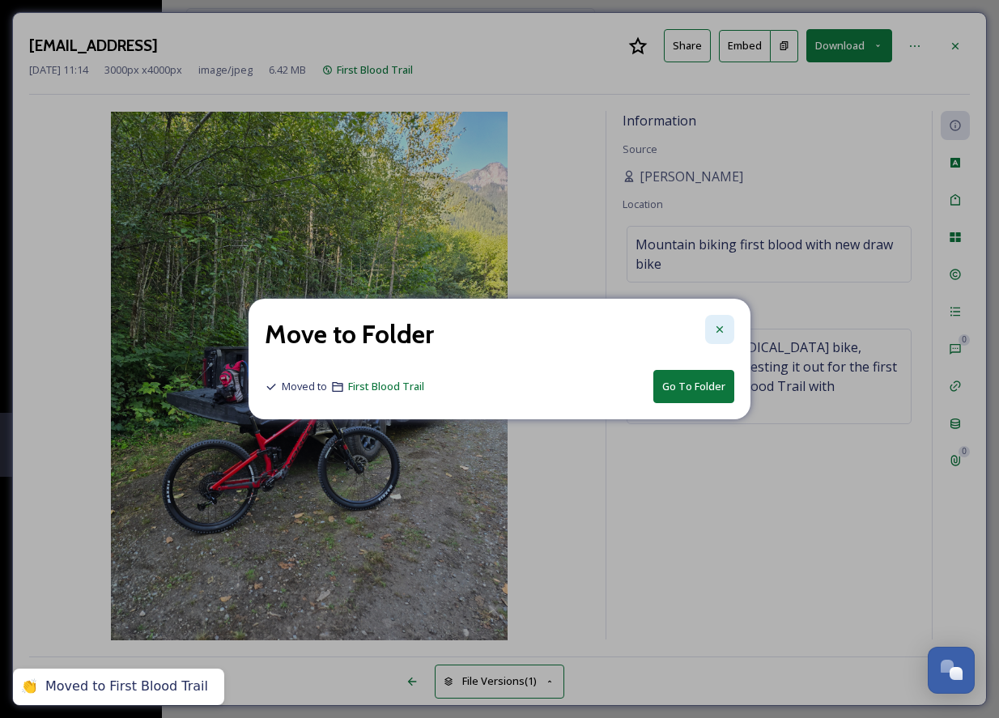
click at [726, 324] on icon at bounding box center [719, 329] width 13 height 13
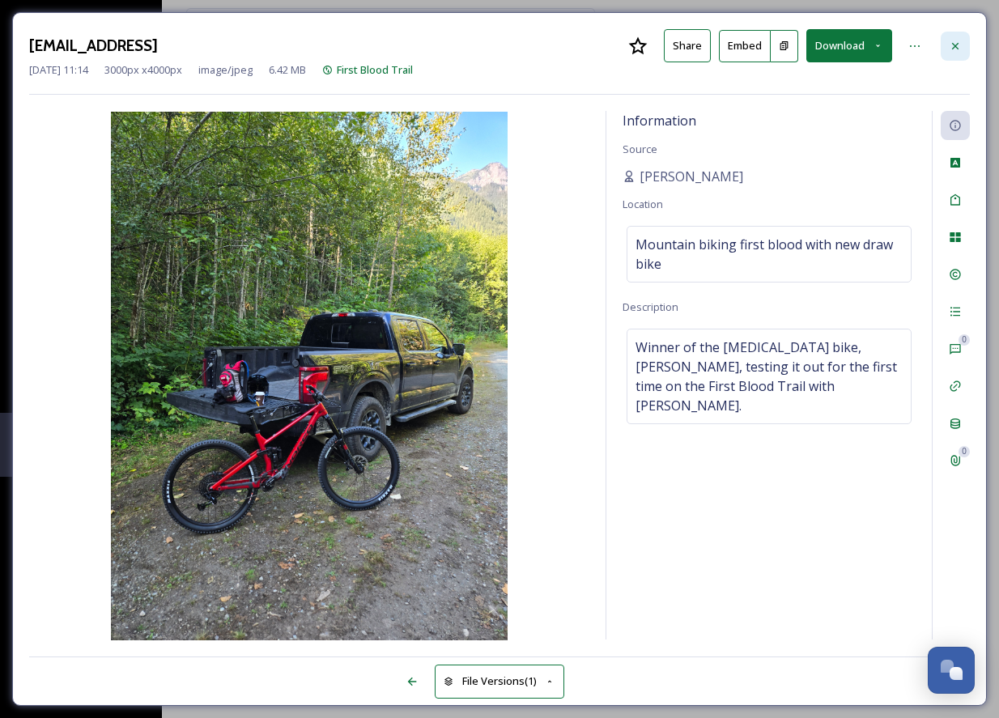
click at [966, 38] on div at bounding box center [955, 46] width 29 height 29
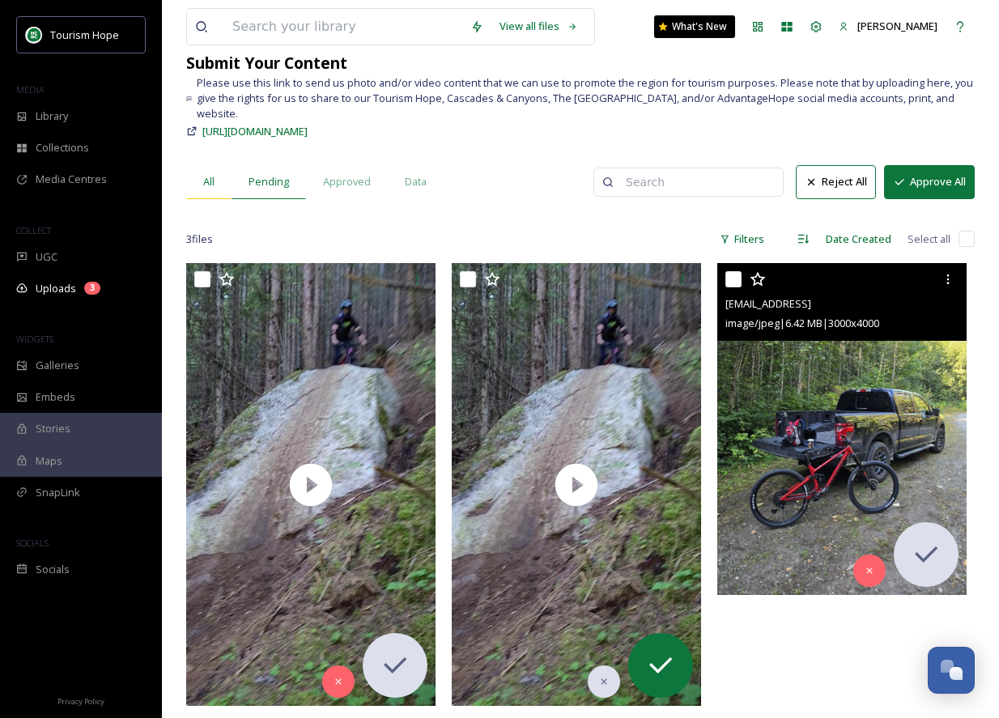
click at [206, 174] on span "All" at bounding box center [208, 181] width 11 height 15
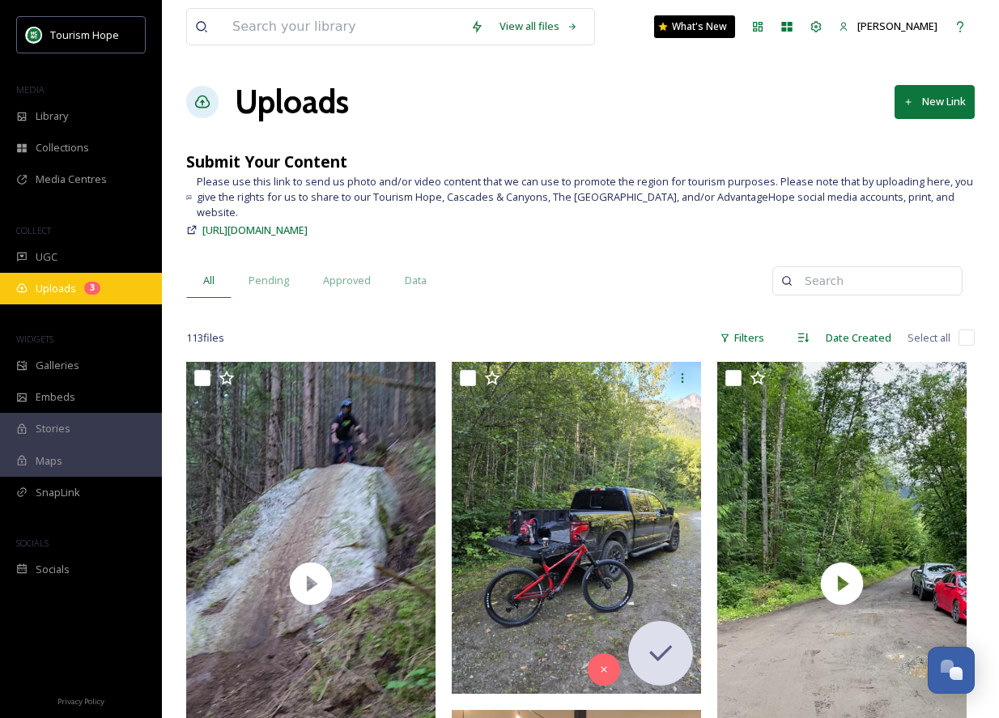
click at [90, 287] on div "3" at bounding box center [92, 288] width 16 height 13
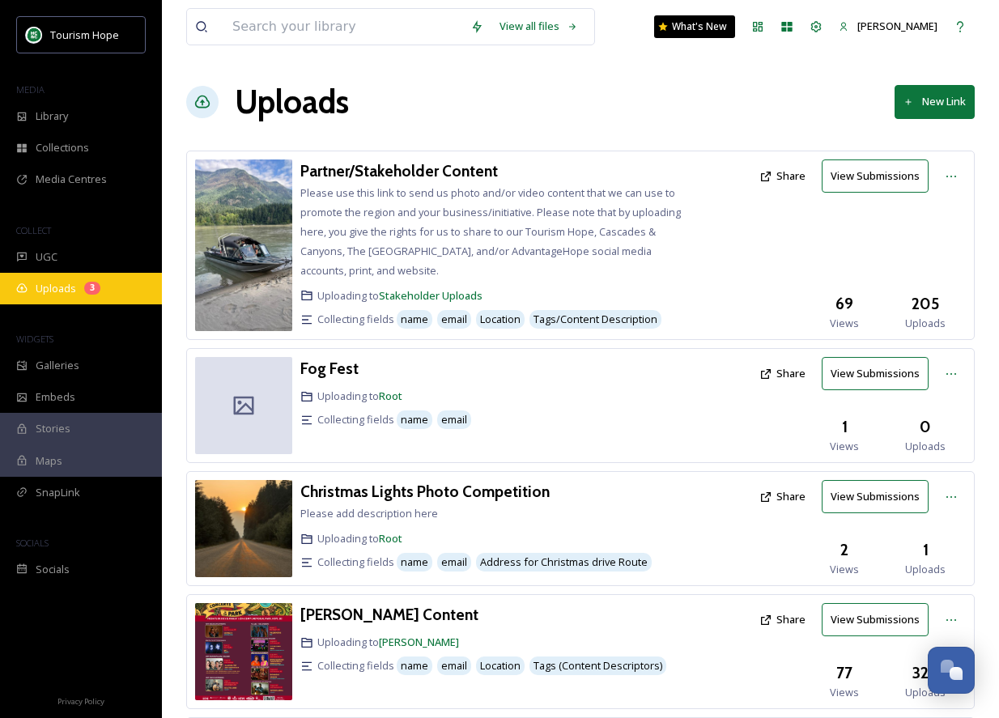
click at [74, 286] on span "Uploads" at bounding box center [56, 288] width 40 height 15
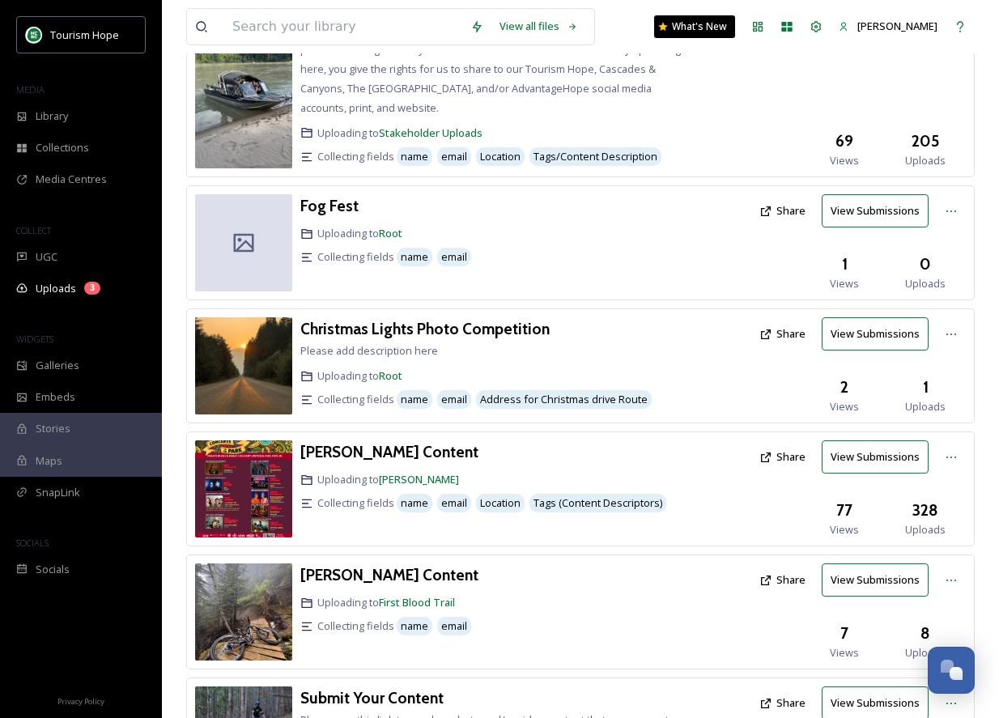
scroll to position [360, 0]
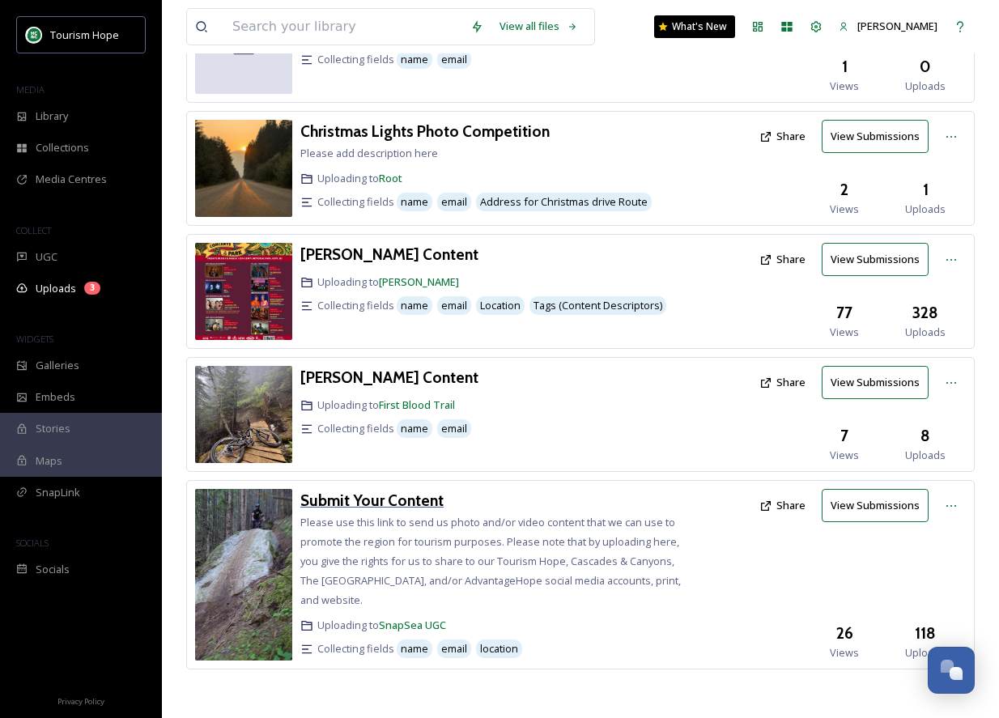
click at [418, 502] on h3 "Submit Your Content" at bounding box center [371, 500] width 143 height 19
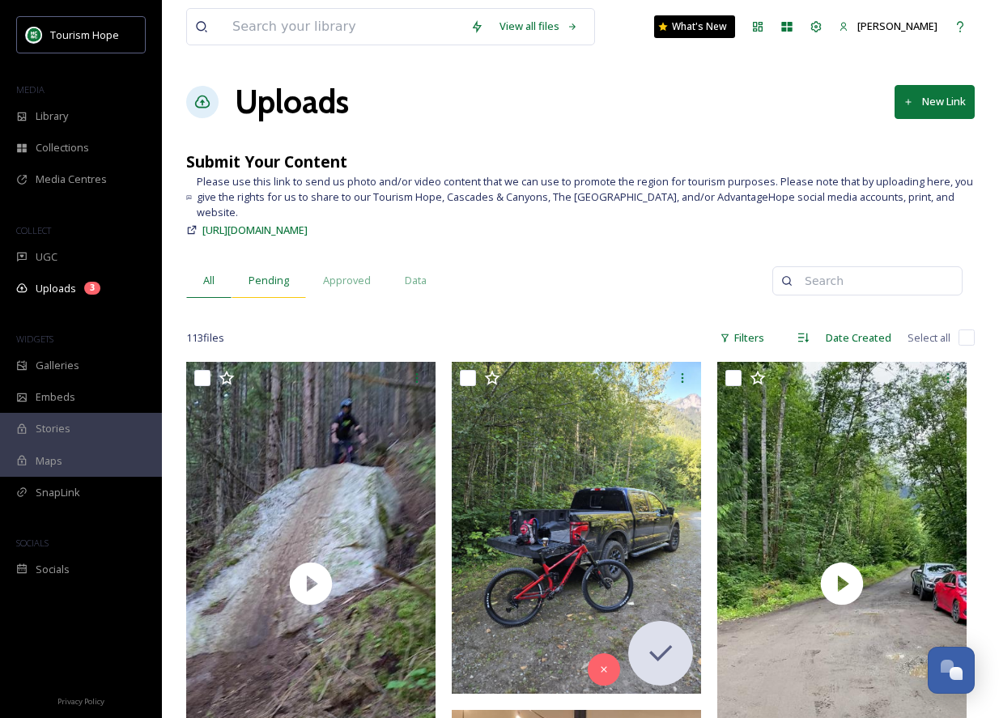
click at [258, 273] on span "Pending" at bounding box center [269, 280] width 40 height 15
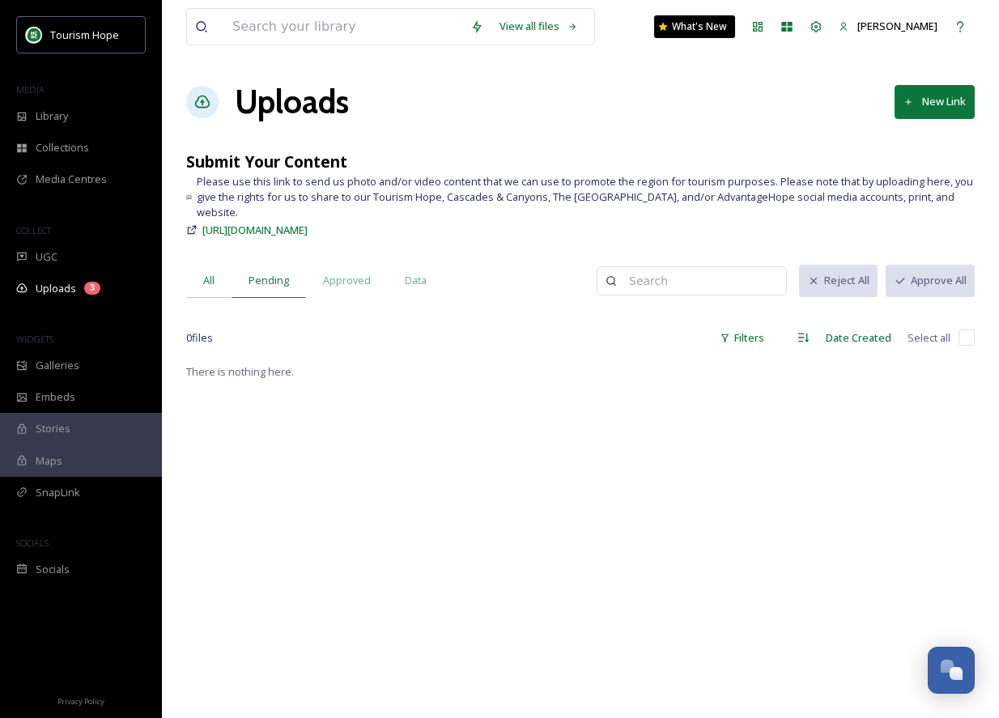
click at [209, 273] on span "All" at bounding box center [208, 280] width 11 height 15
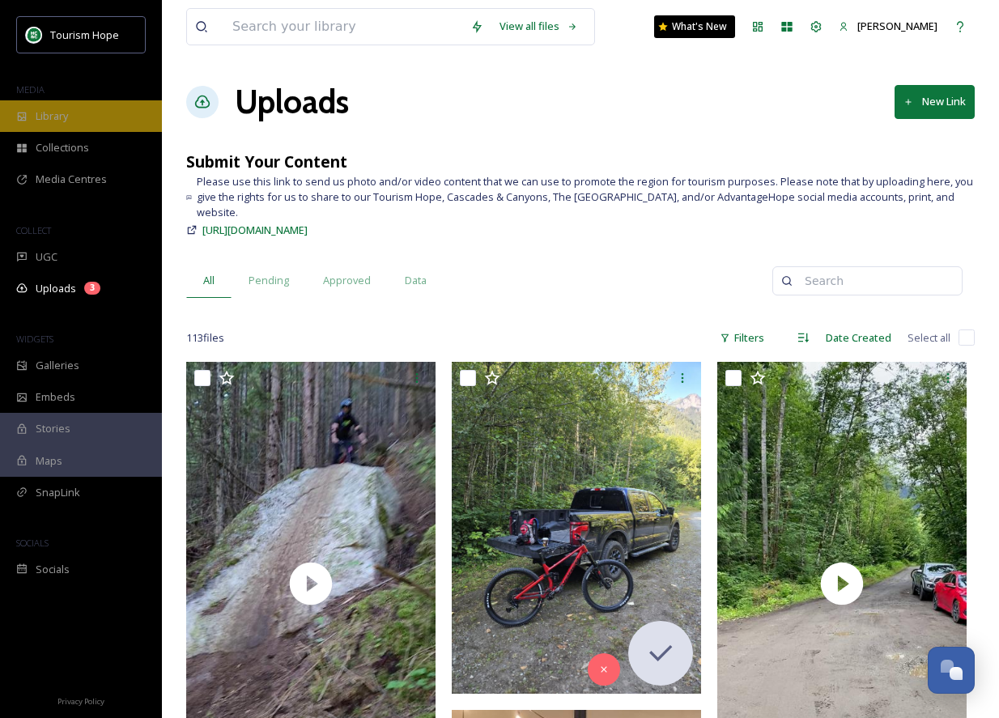
click at [76, 117] on div "Library" at bounding box center [81, 116] width 162 height 32
